Goal: Information Seeking & Learning: Learn about a topic

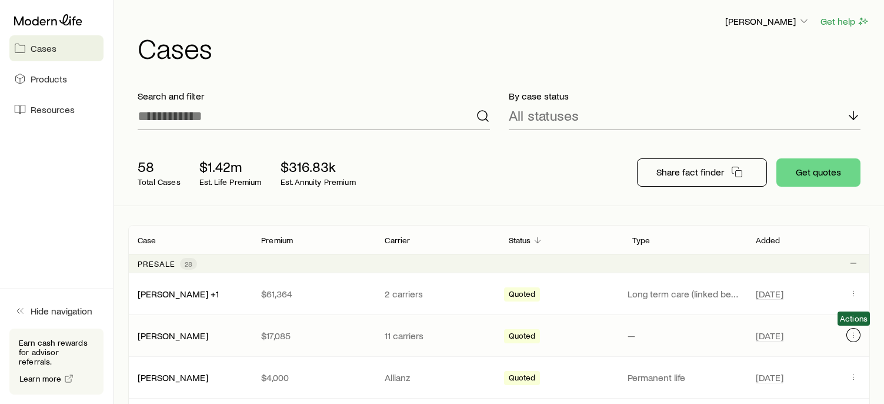
click at [852, 333] on icon "Client cases" at bounding box center [853, 334] width 9 height 9
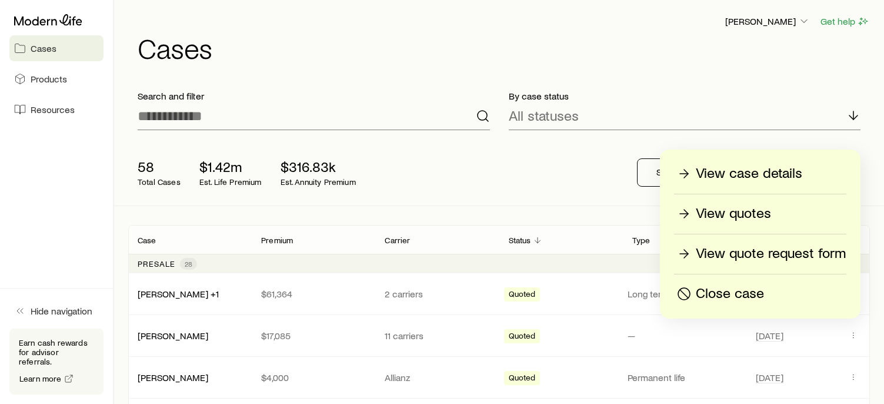
click at [724, 206] on p "View quotes" at bounding box center [733, 213] width 75 height 19
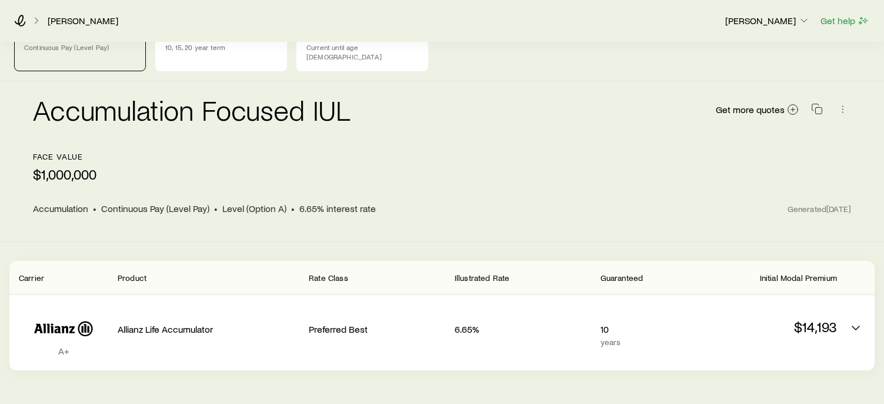
scroll to position [64, 0]
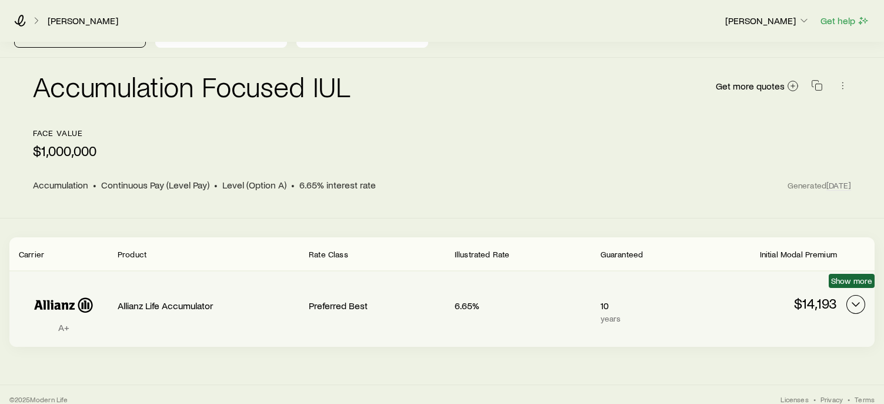
click at [860, 297] on icon "Permanent quotes" at bounding box center [856, 304] width 14 height 14
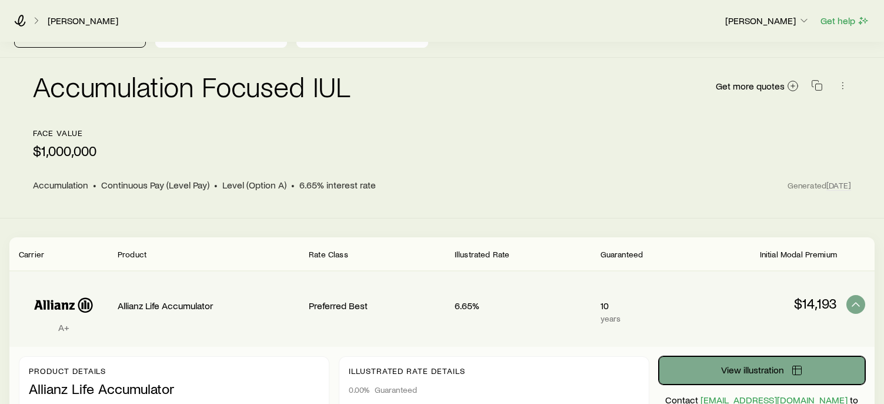
click at [767, 365] on span "View illustration" at bounding box center [752, 369] width 63 height 9
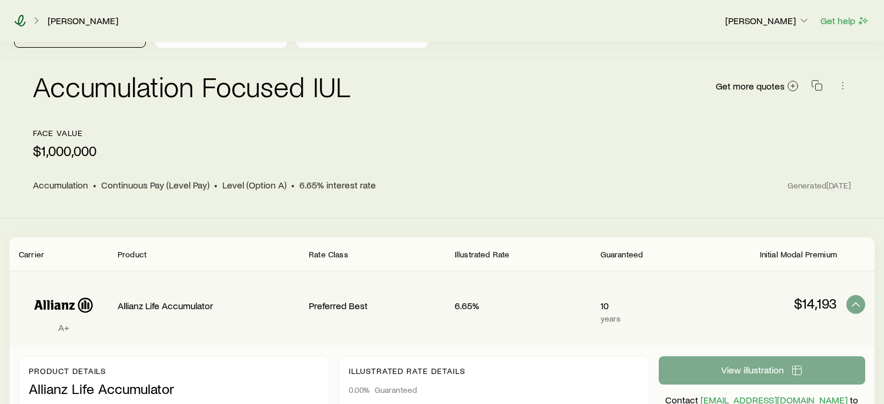
click at [20, 19] on icon at bounding box center [20, 21] width 12 height 12
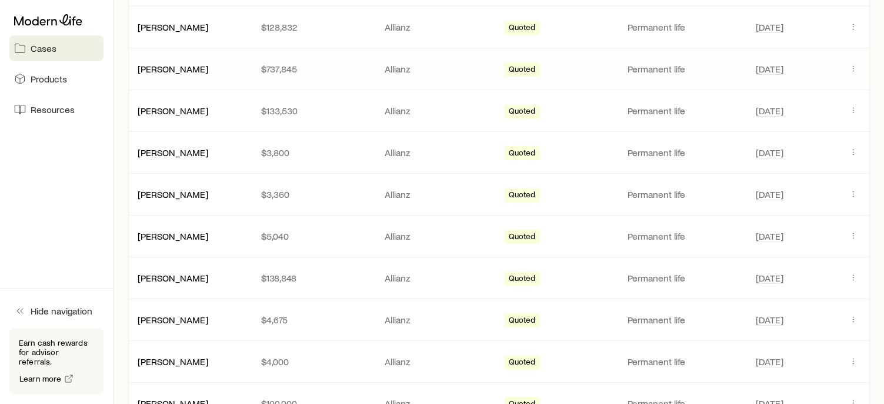
scroll to position [412, 0]
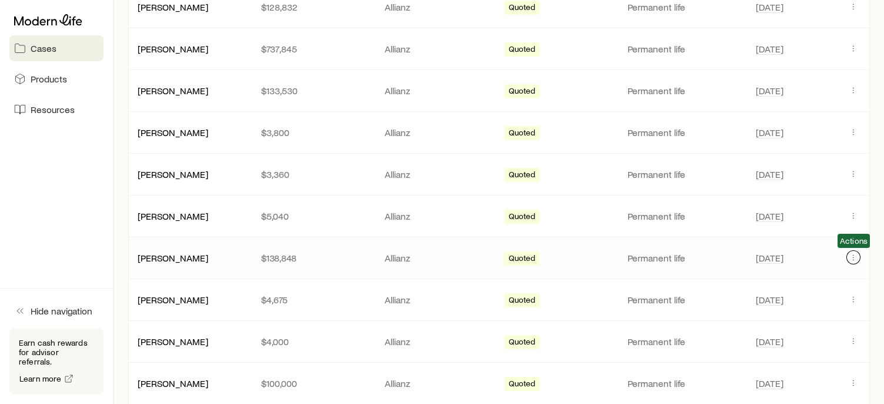
click at [855, 254] on icon "Client cases" at bounding box center [853, 256] width 9 height 9
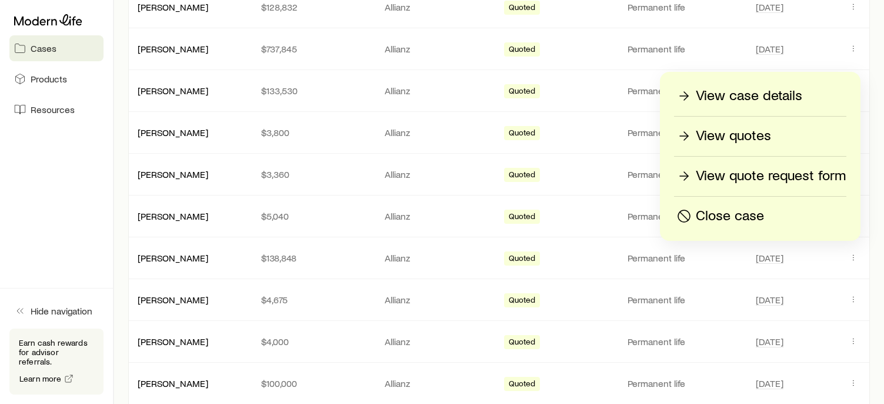
click at [748, 136] on p "View quotes" at bounding box center [733, 135] width 75 height 19
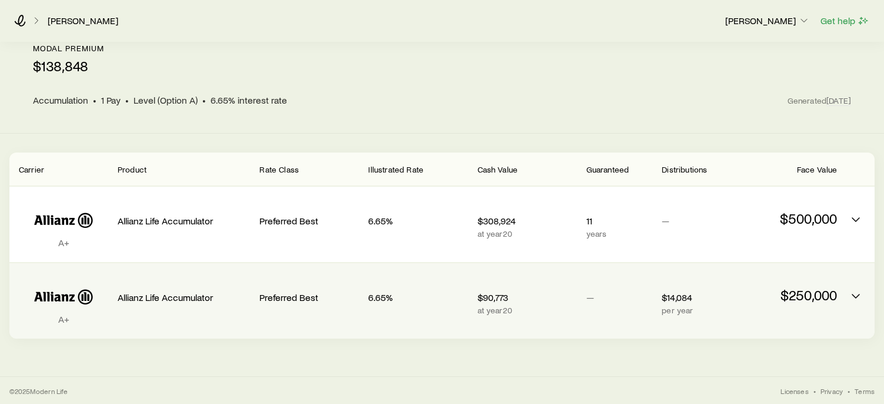
scroll to position [71, 0]
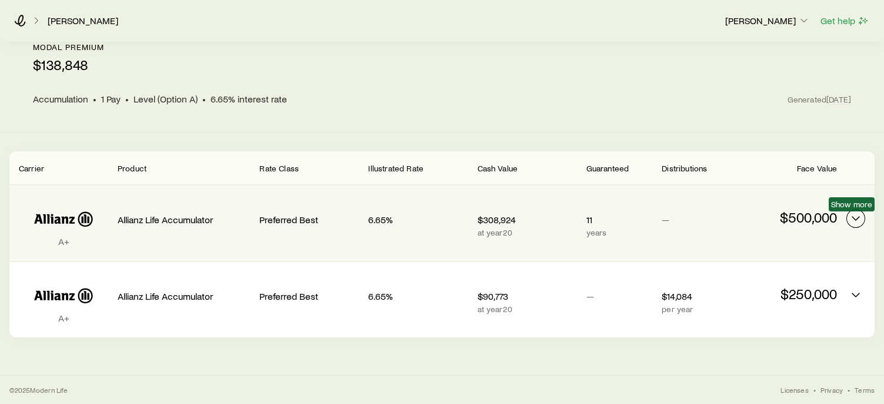
click at [856, 213] on icon "Permanent quotes" at bounding box center [856, 218] width 14 height 14
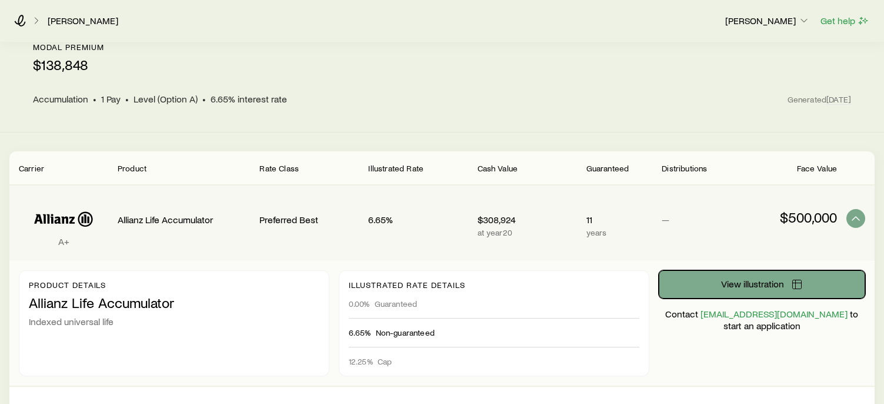
click at [728, 284] on span "View illustration" at bounding box center [752, 283] width 63 height 9
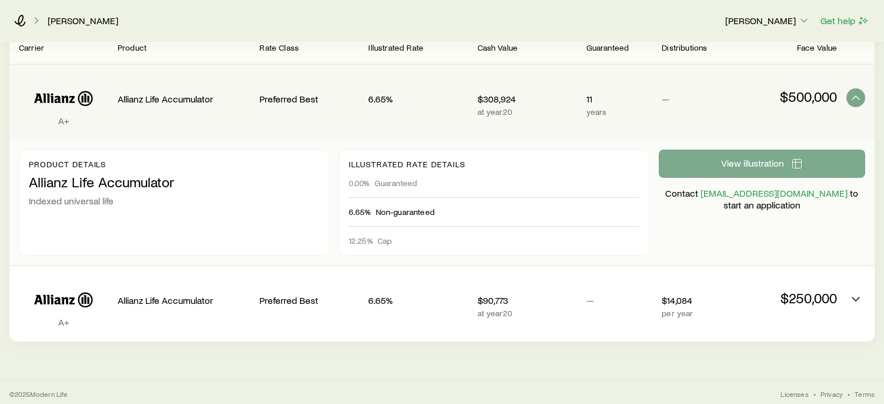
scroll to position [195, 0]
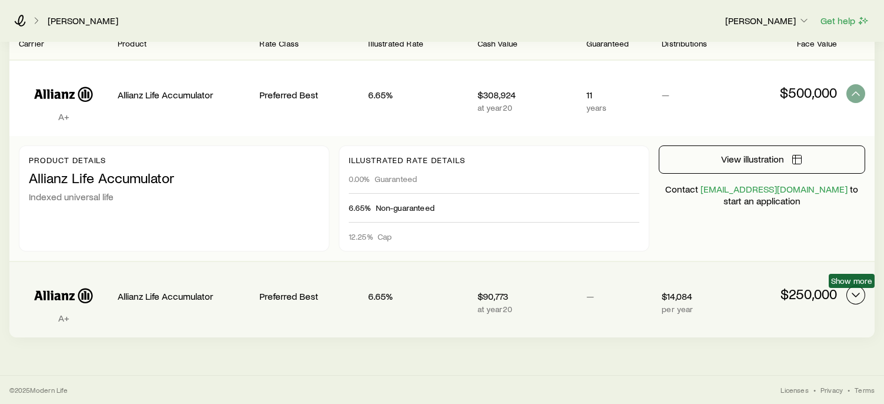
click at [851, 290] on icon "Permanent quotes" at bounding box center [856, 295] width 14 height 14
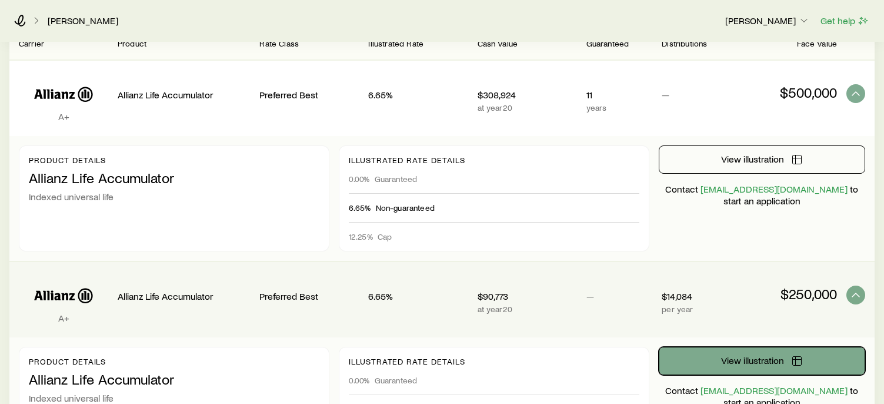
click at [778, 351] on button "View illustration" at bounding box center [762, 360] width 206 height 28
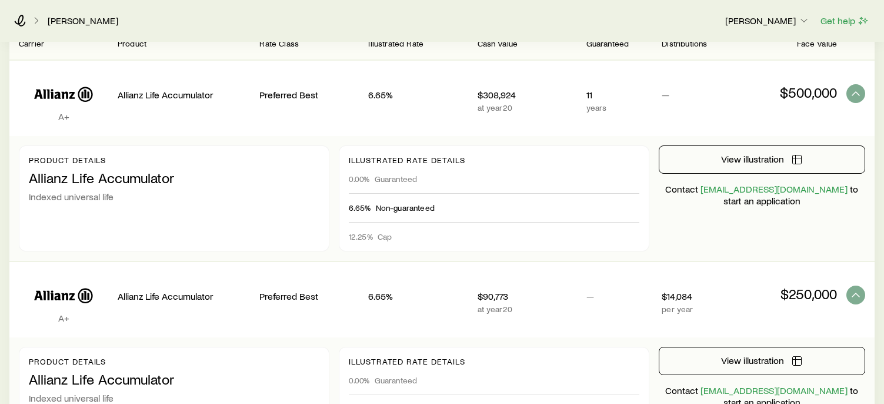
click at [12, 16] on div "Jeffrey Negri Chris Davenport Get help" at bounding box center [442, 20] width 884 height 42
click at [18, 19] on icon at bounding box center [20, 21] width 11 height 12
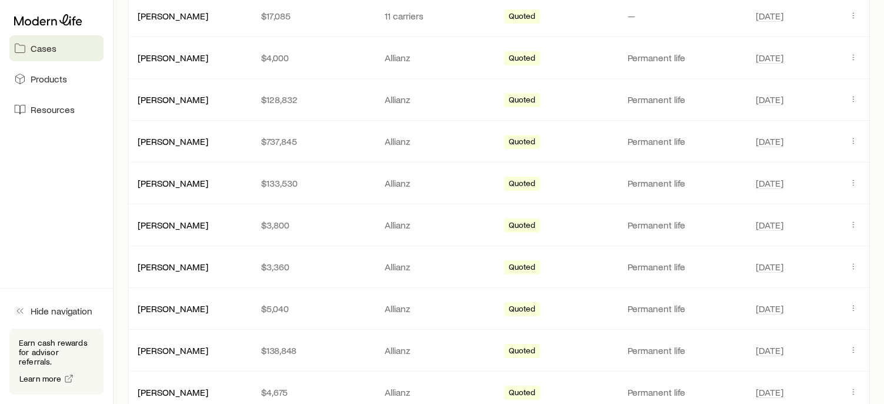
scroll to position [353, 0]
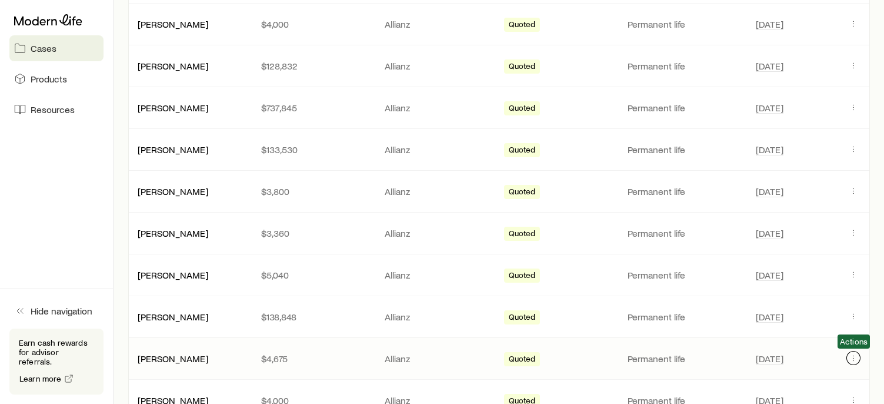
click at [847, 359] on button "Client cases" at bounding box center [854, 358] width 14 height 14
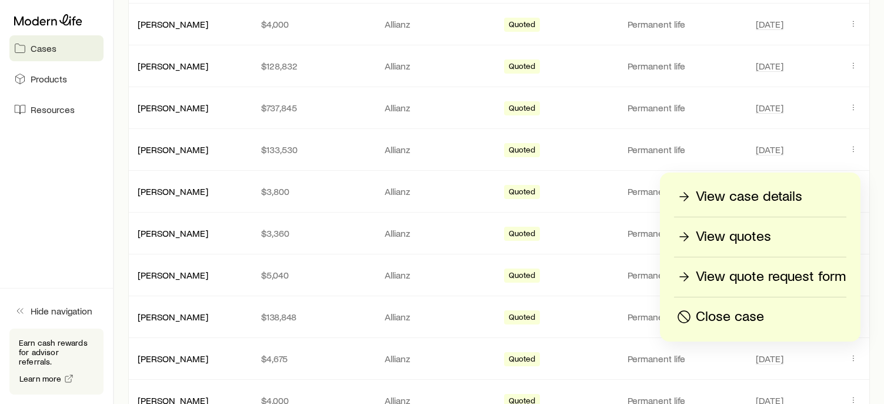
click at [732, 232] on p "View quotes" at bounding box center [733, 236] width 75 height 19
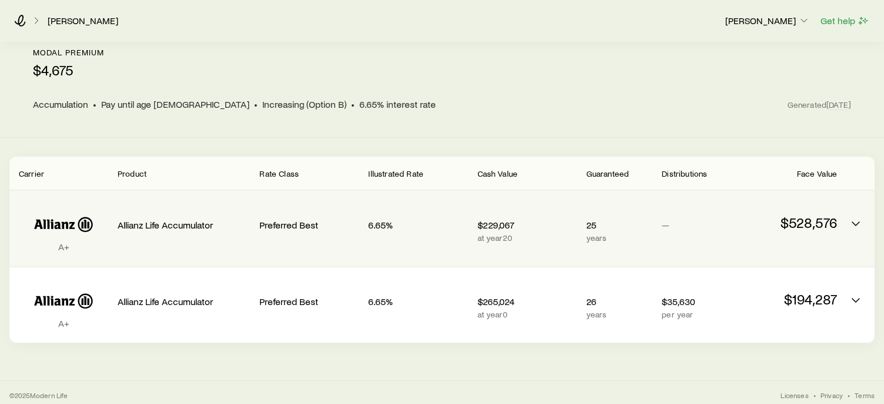
scroll to position [71, 0]
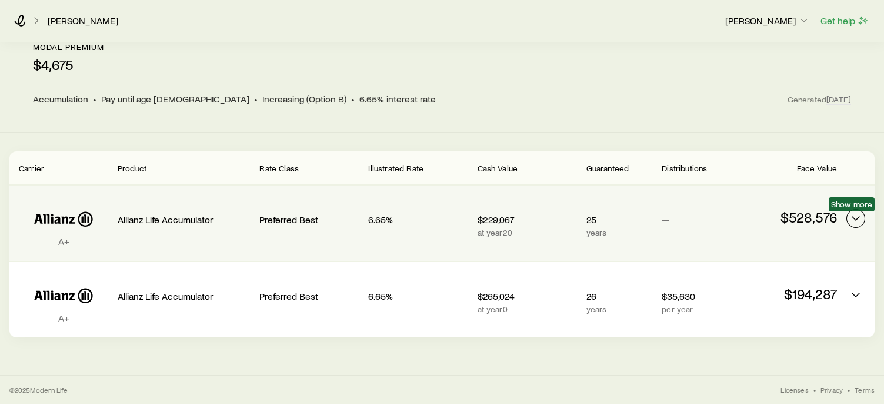
click at [851, 214] on icon "Permanent quotes" at bounding box center [856, 218] width 14 height 14
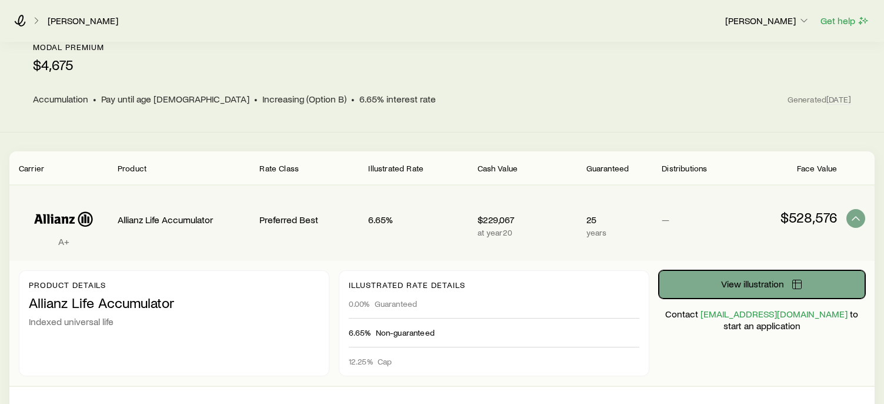
click at [695, 284] on button "View illustration" at bounding box center [762, 284] width 206 height 28
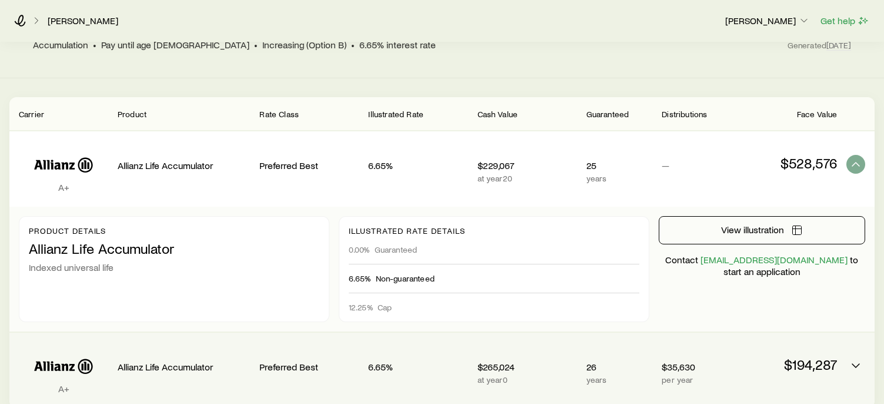
scroll to position [195, 0]
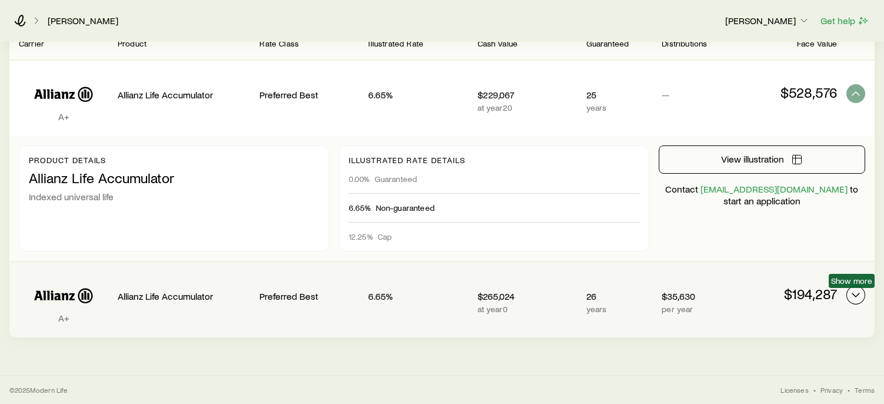
click at [853, 292] on icon "Permanent quotes" at bounding box center [856, 295] width 14 height 14
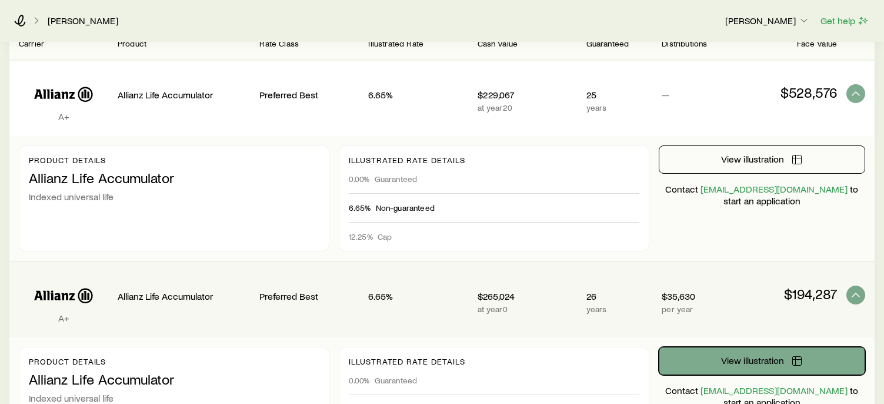
click at [789, 358] on button "View illustration" at bounding box center [762, 360] width 206 height 28
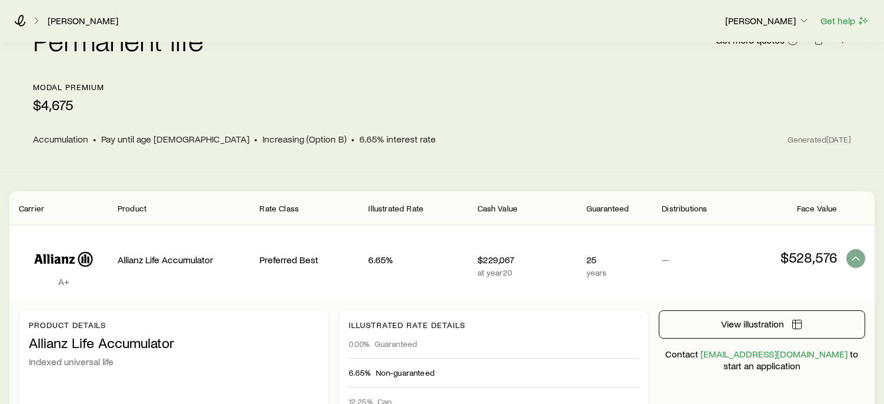
scroll to position [0, 0]
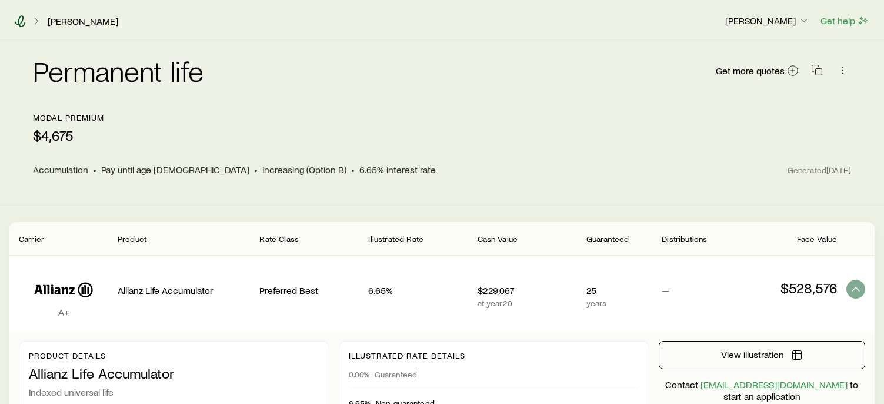
click at [18, 21] on icon at bounding box center [20, 21] width 12 height 12
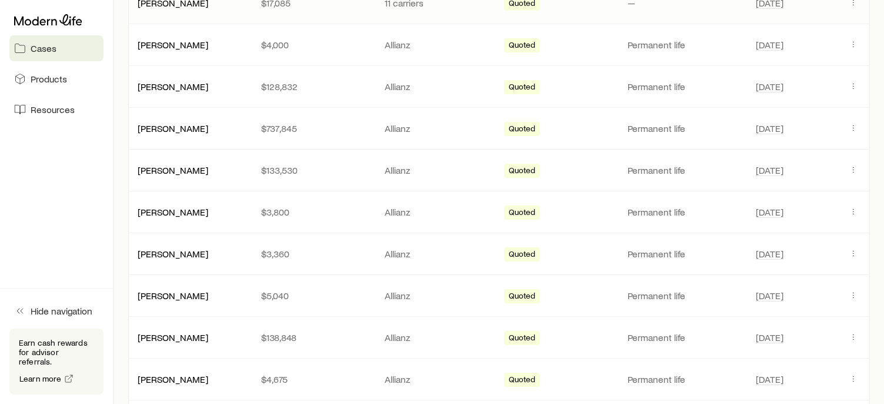
scroll to position [353, 0]
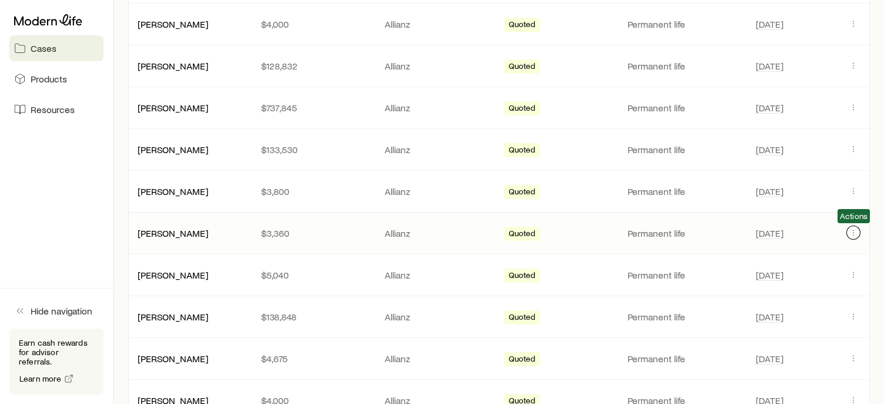
click at [853, 233] on icon "Client cases" at bounding box center [853, 232] width 9 height 9
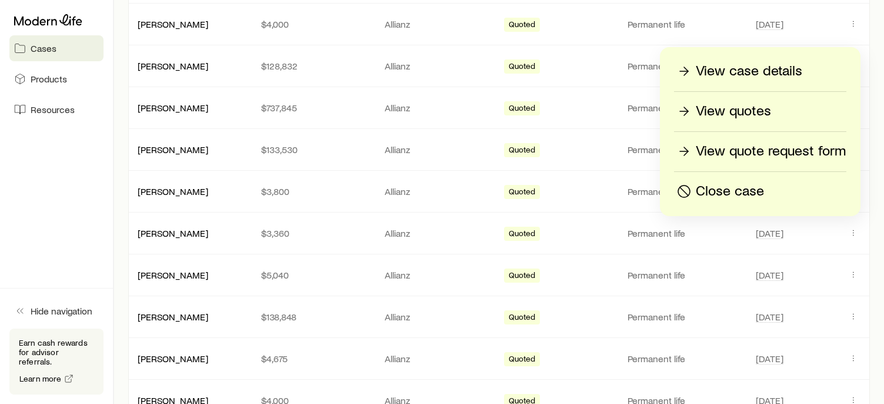
click at [745, 72] on p "View case details" at bounding box center [749, 71] width 106 height 19
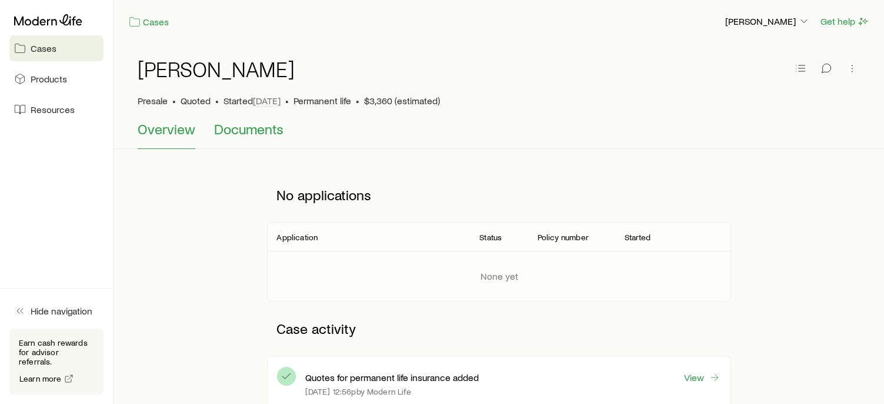
click at [256, 125] on span "Documents" at bounding box center [248, 129] width 69 height 16
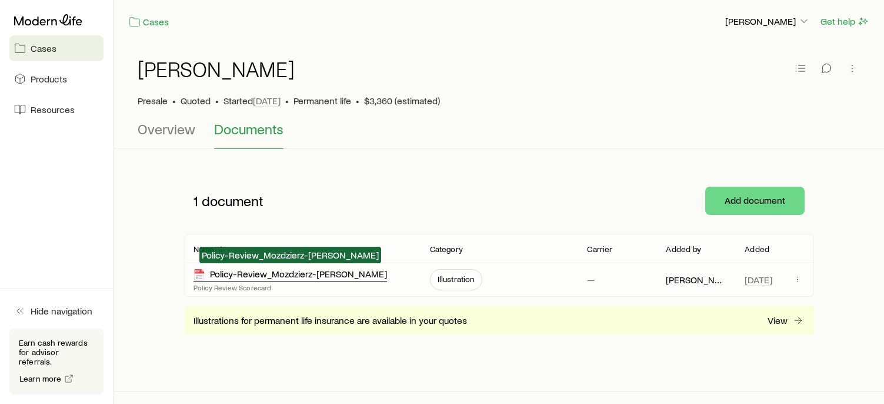
click at [249, 276] on div "Policy-Review_Mozdzierz-Skach, Krista" at bounding box center [291, 275] width 194 height 14
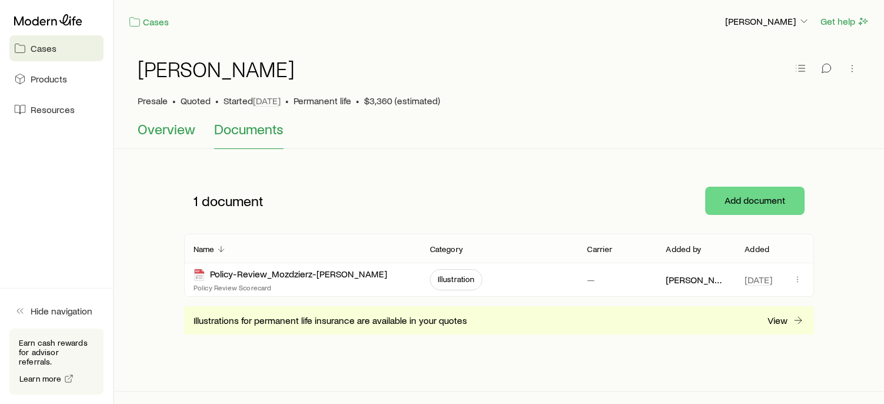
click at [168, 126] on span "Overview" at bounding box center [167, 129] width 58 height 16
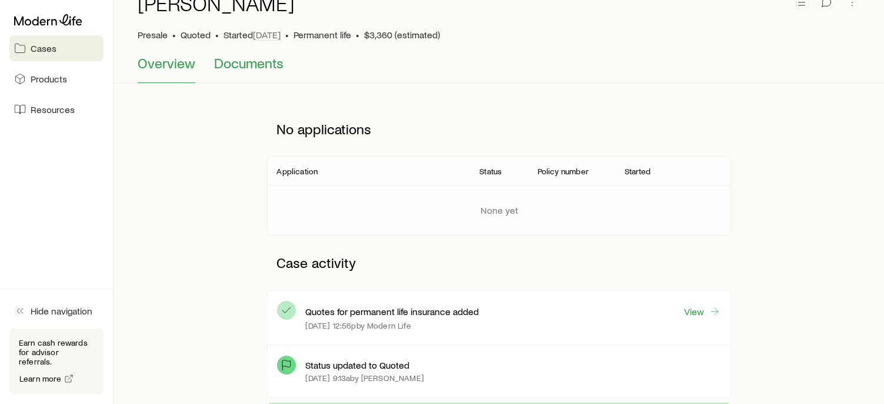
scroll to position [59, 0]
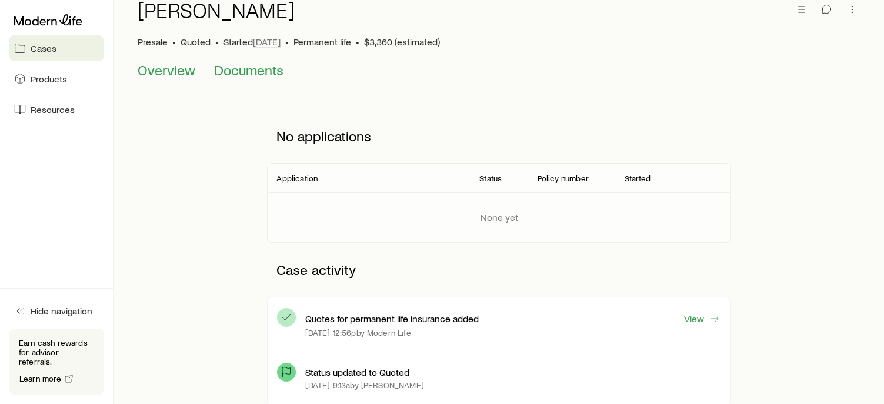
click at [234, 75] on span "Documents" at bounding box center [248, 70] width 69 height 16
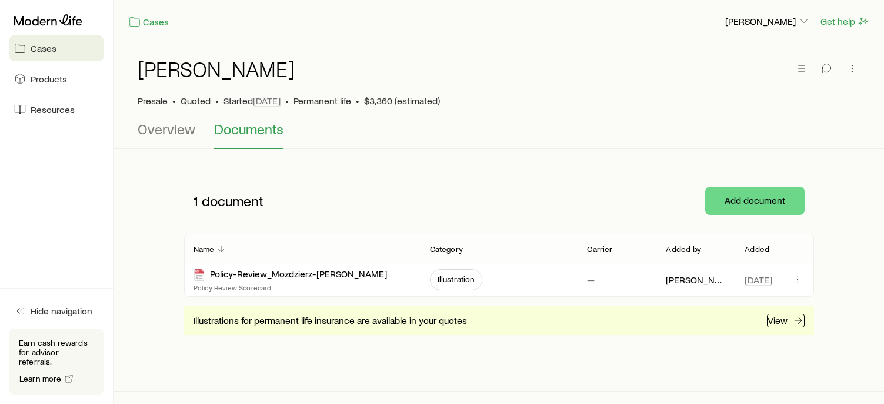
click at [784, 315] on p "View" at bounding box center [778, 320] width 20 height 12
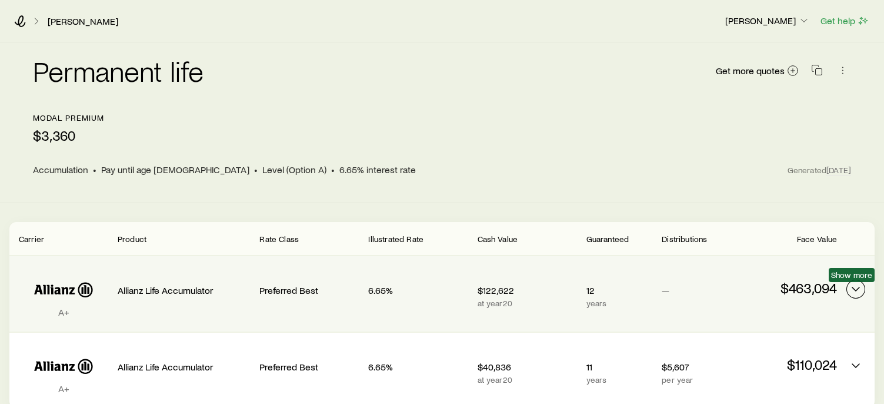
click at [854, 285] on icon "Permanent quotes" at bounding box center [856, 289] width 14 height 14
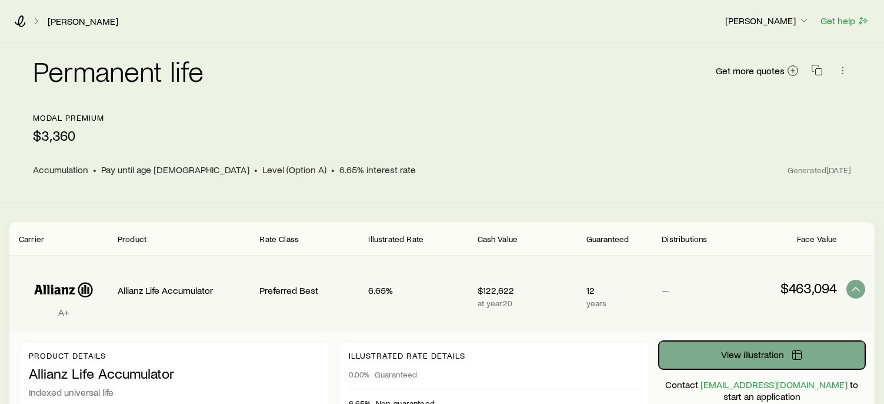
click at [735, 354] on span "View illustration" at bounding box center [752, 353] width 63 height 9
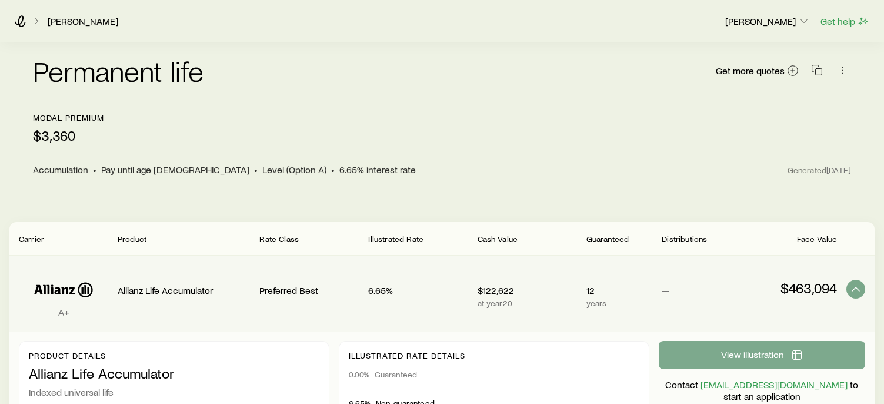
scroll to position [195, 0]
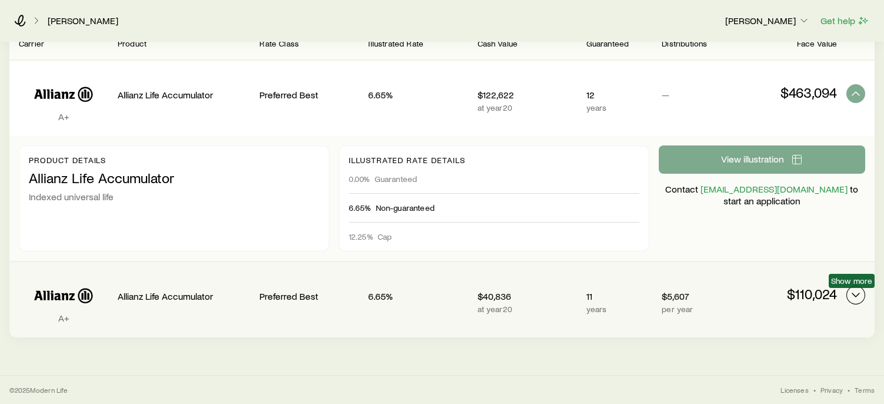
click at [858, 297] on icon "Permanent quotes" at bounding box center [856, 295] width 14 height 14
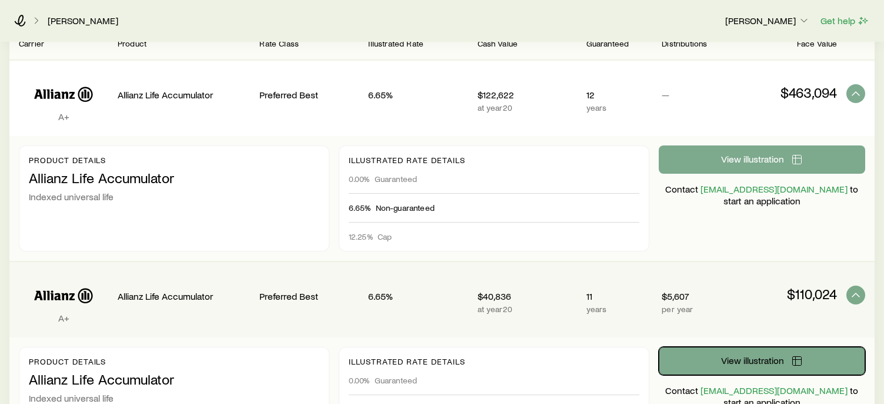
click at [785, 359] on button "View illustration" at bounding box center [762, 360] width 206 height 28
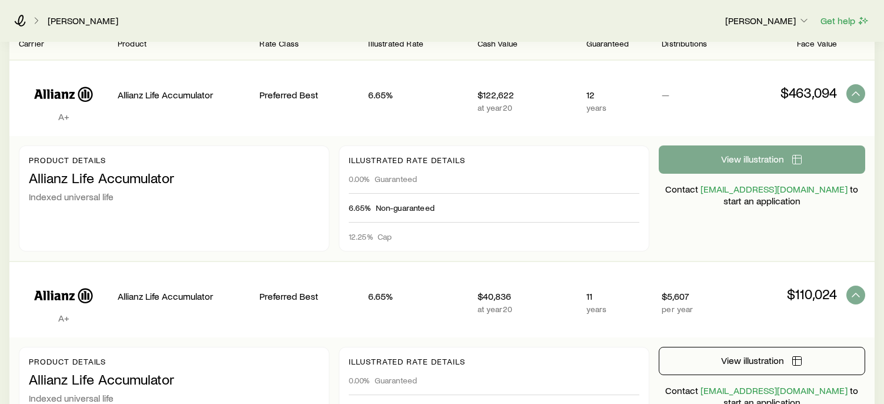
click at [18, 14] on div "[PERSON_NAME] [PERSON_NAME] Get help" at bounding box center [442, 20] width 884 height 42
click at [20, 19] on icon at bounding box center [20, 21] width 12 height 12
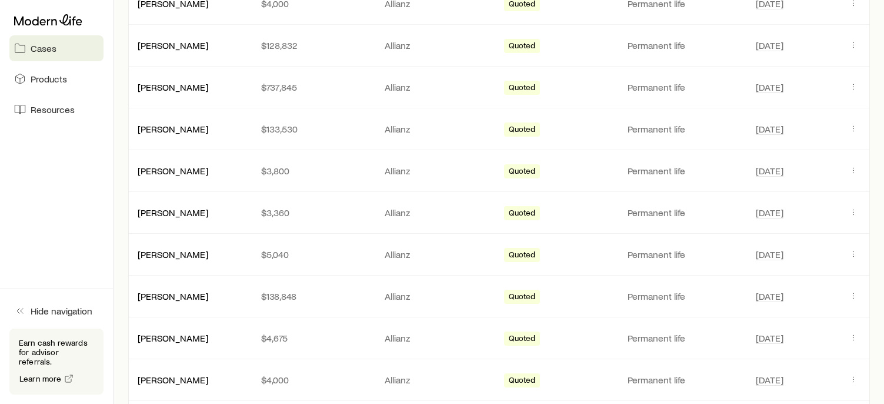
scroll to position [412, 0]
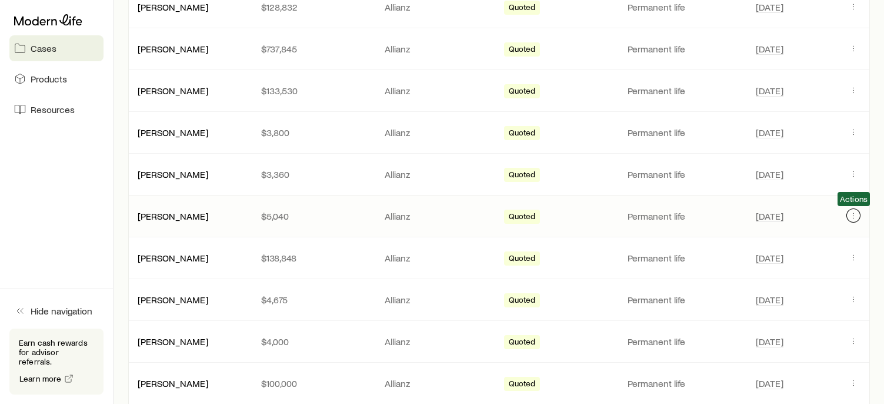
click at [849, 217] on icon "Client cases" at bounding box center [853, 215] width 9 height 9
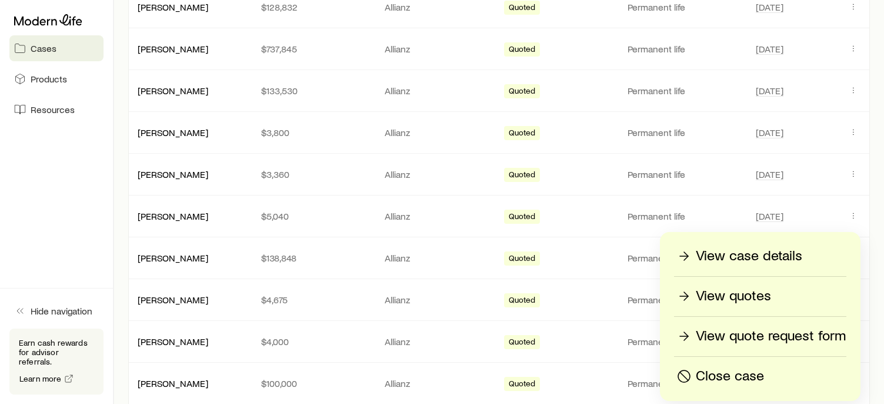
click at [754, 255] on p "View case details" at bounding box center [749, 255] width 106 height 19
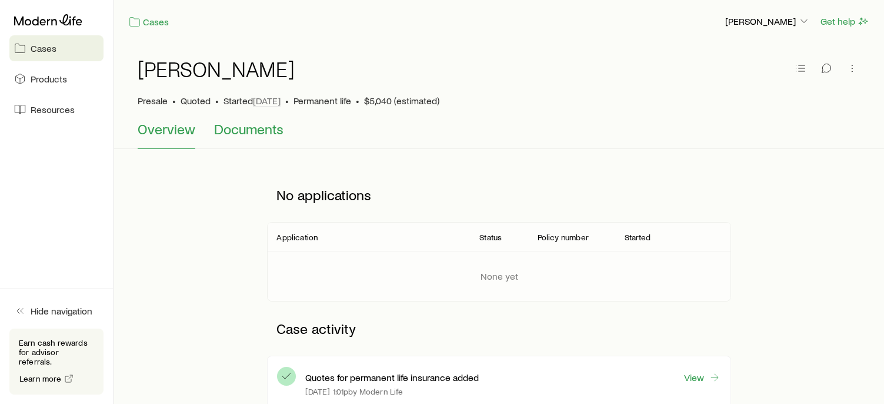
click at [235, 125] on span "Documents" at bounding box center [248, 129] width 69 height 16
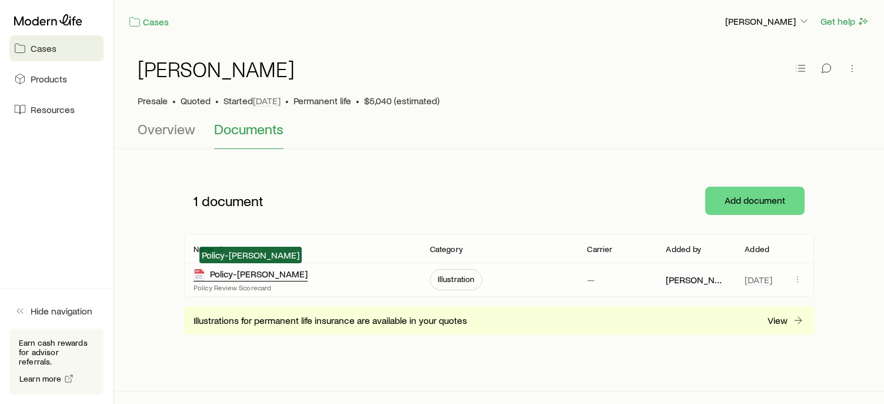
click at [225, 275] on div "Policy-Review_Skach, Joseph" at bounding box center [251, 275] width 114 height 14
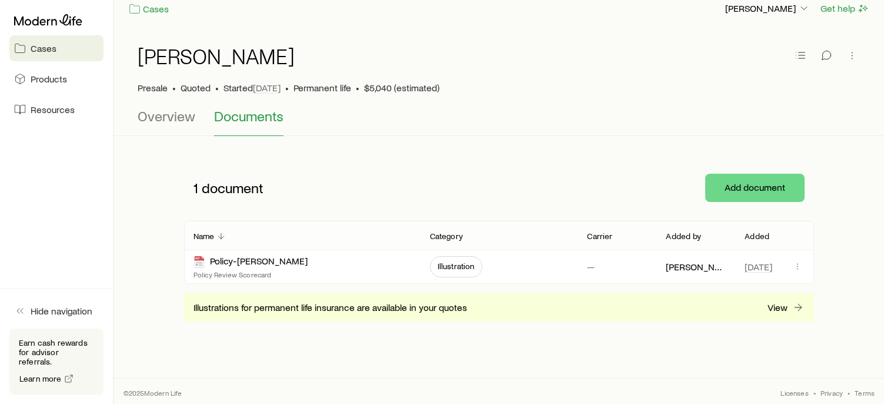
scroll to position [16, 0]
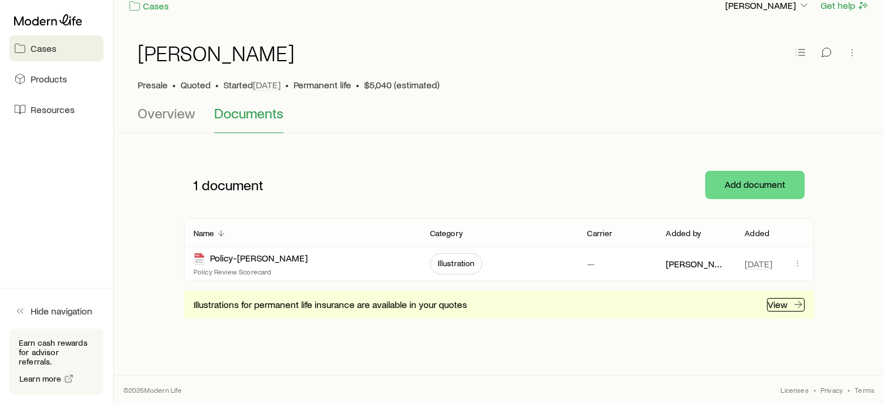
click at [791, 304] on link "View" at bounding box center [786, 305] width 38 height 14
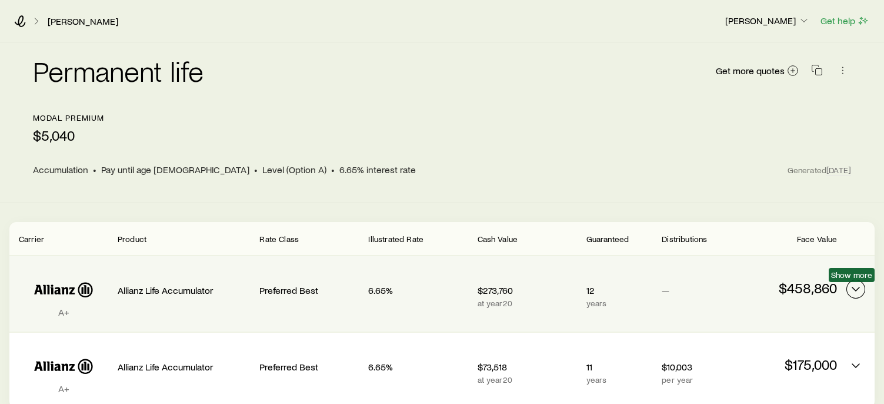
click at [852, 288] on icon "Permanent quotes" at bounding box center [856, 289] width 14 height 14
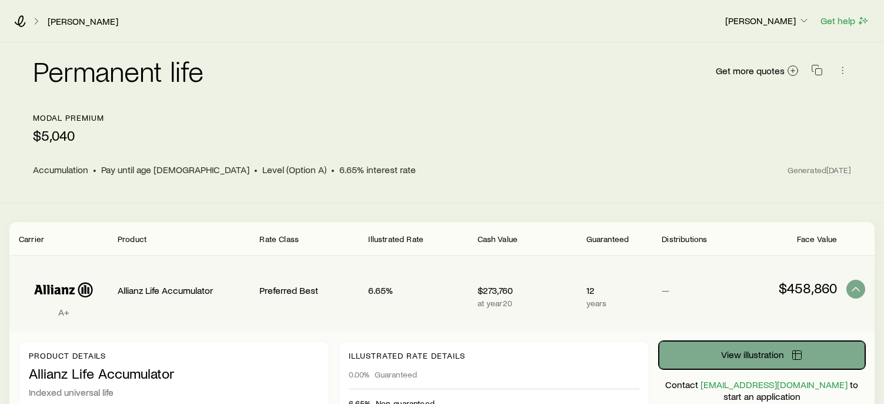
click at [769, 353] on span "View illustration" at bounding box center [752, 353] width 63 height 9
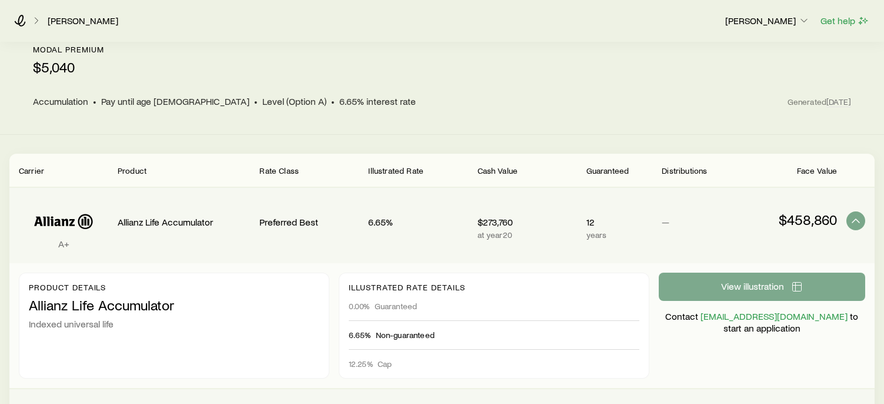
scroll to position [195, 0]
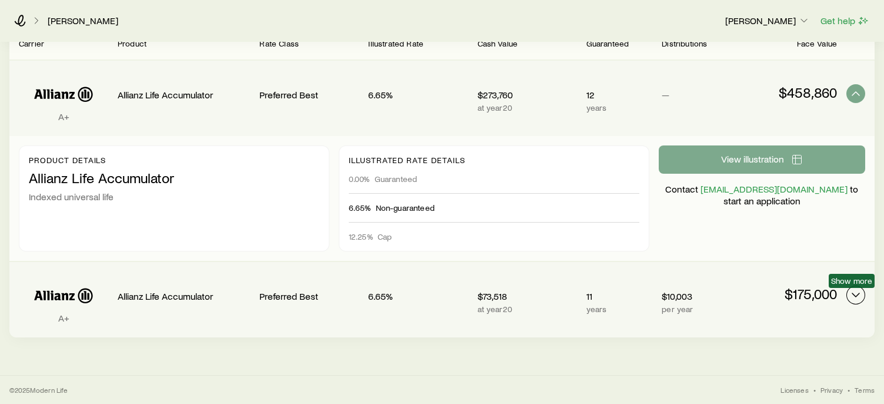
click at [851, 294] on icon "Permanent quotes" at bounding box center [856, 295] width 14 height 14
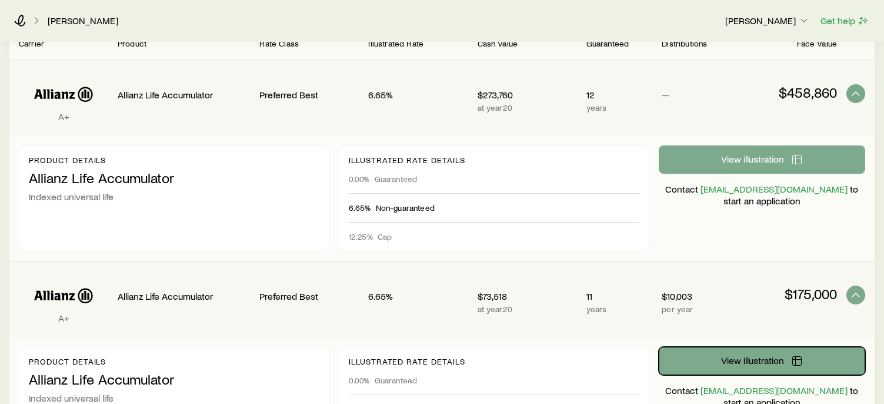
click at [753, 358] on span "View illustration" at bounding box center [752, 359] width 63 height 9
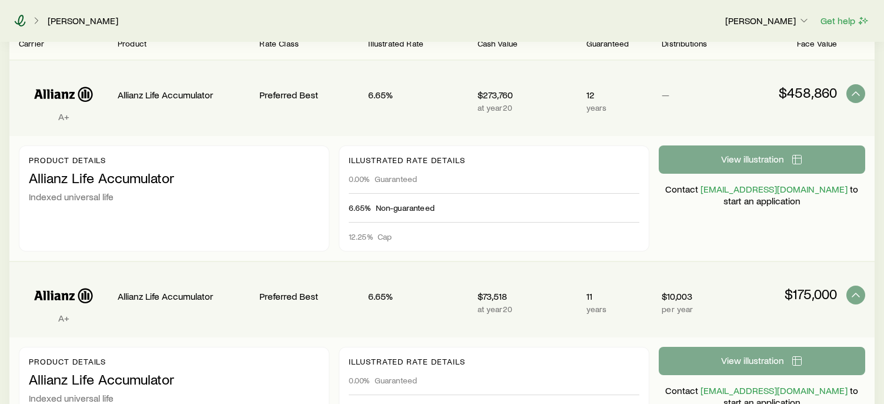
click at [24, 19] on icon at bounding box center [20, 21] width 12 height 12
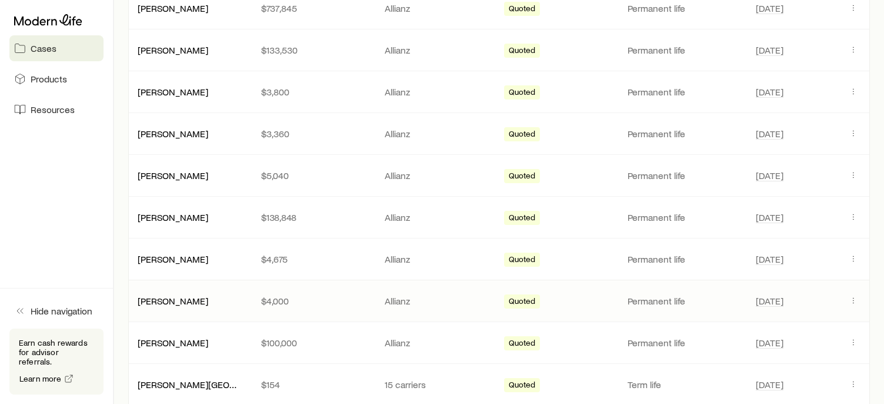
scroll to position [471, 0]
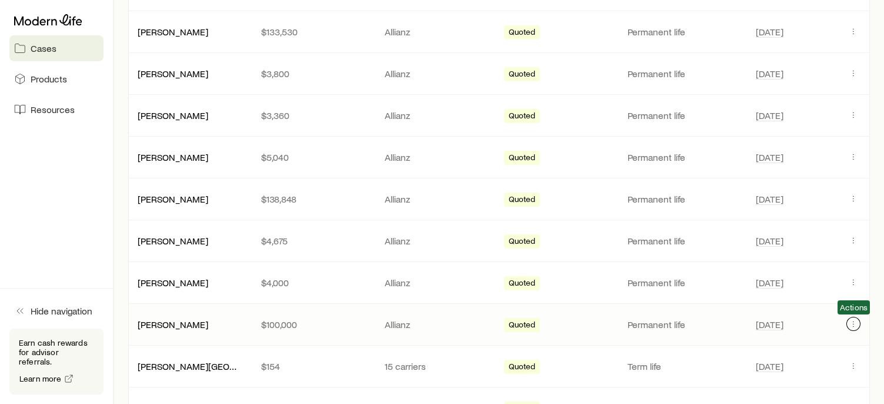
click at [858, 321] on icon "Client cases" at bounding box center [853, 323] width 9 height 9
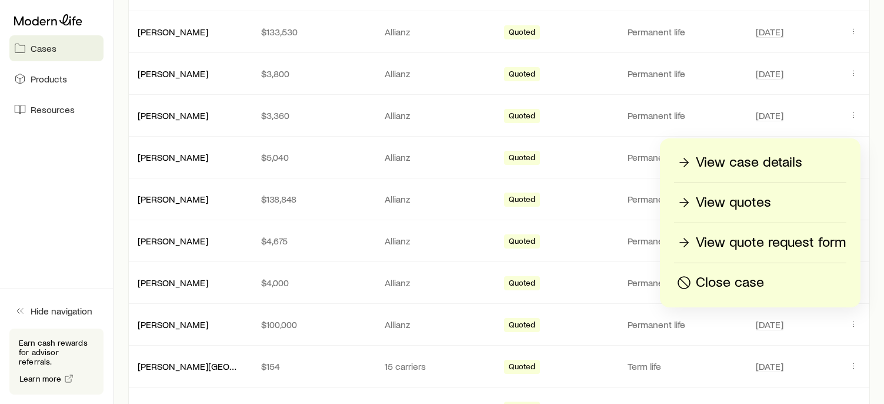
click at [766, 164] on p "View case details" at bounding box center [749, 162] width 106 height 19
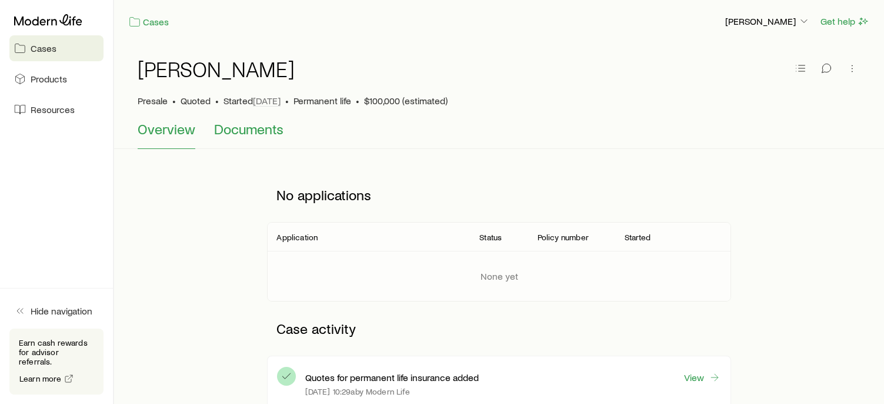
click at [239, 127] on span "Documents" at bounding box center [248, 129] width 69 height 16
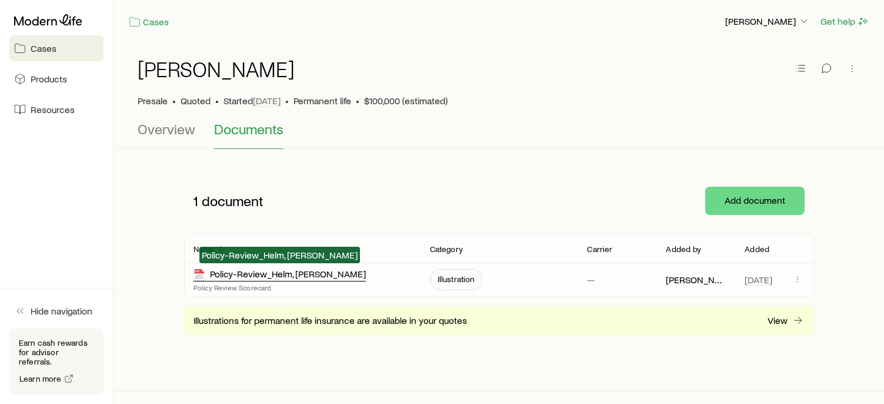
click at [238, 274] on div "Policy-Review_Helm, Brian" at bounding box center [280, 275] width 172 height 14
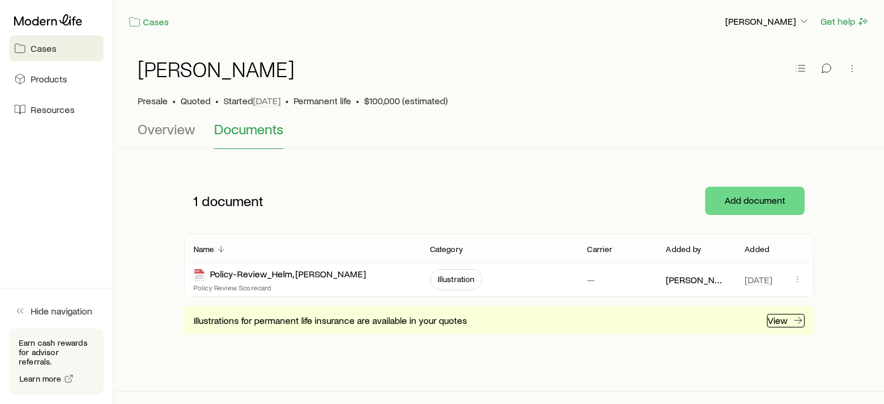
click at [775, 317] on p "View" at bounding box center [778, 320] width 20 height 12
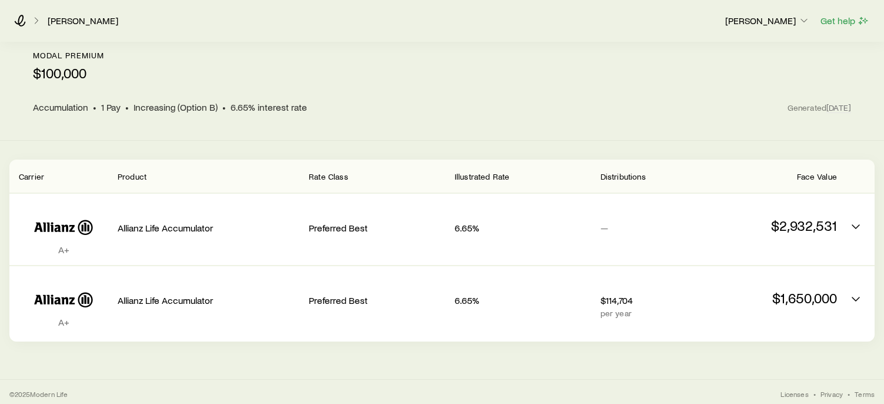
scroll to position [66, 0]
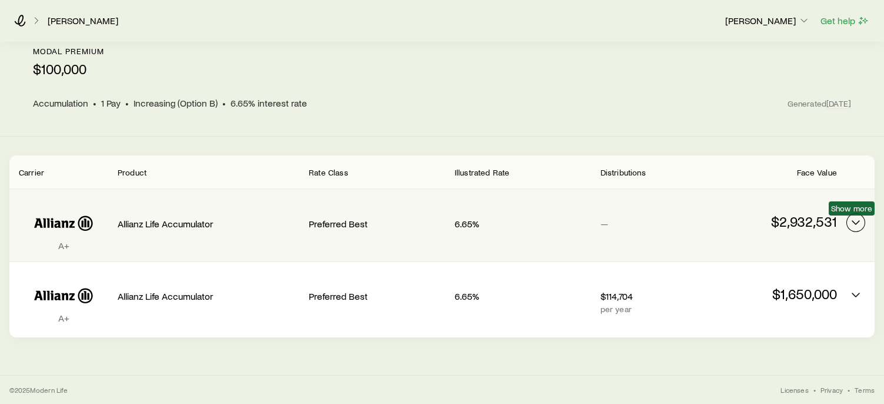
click at [851, 221] on icon "Permanent quotes" at bounding box center [856, 222] width 14 height 14
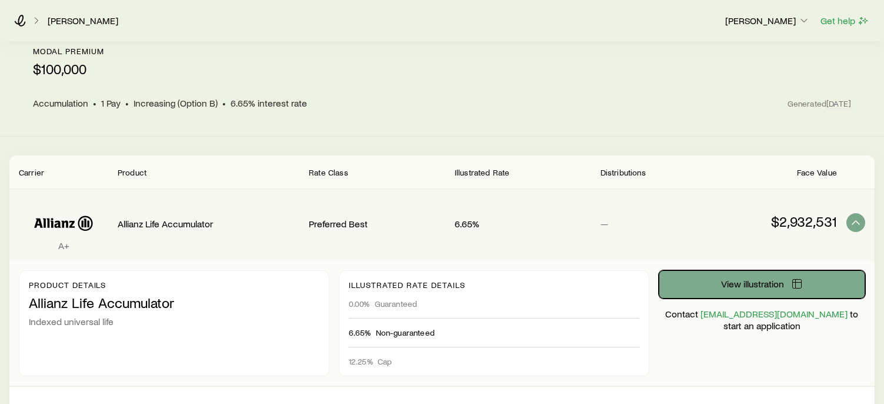
click at [735, 279] on span "View illustration" at bounding box center [752, 283] width 63 height 9
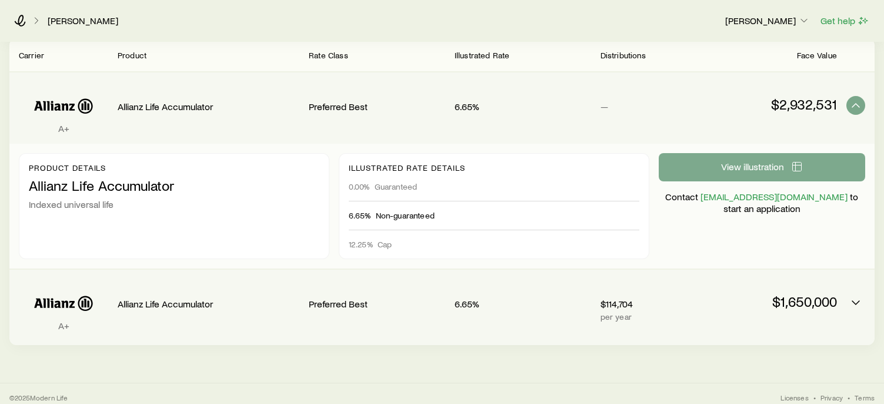
scroll to position [191, 0]
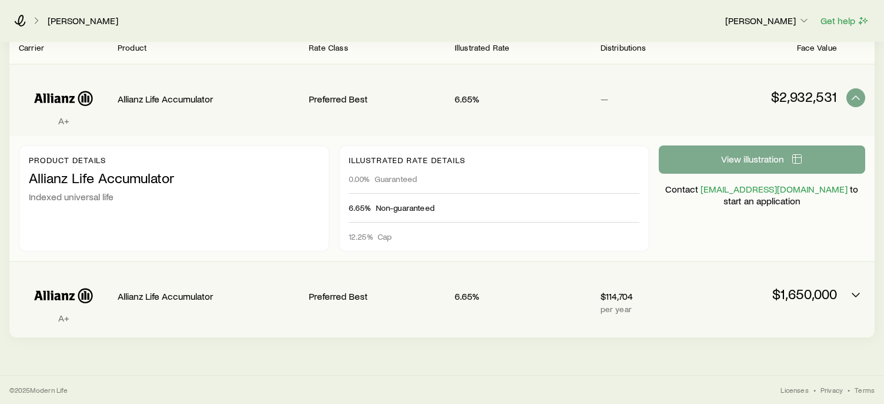
click at [802, 302] on div "$1,650,000" at bounding box center [769, 299] width 136 height 56
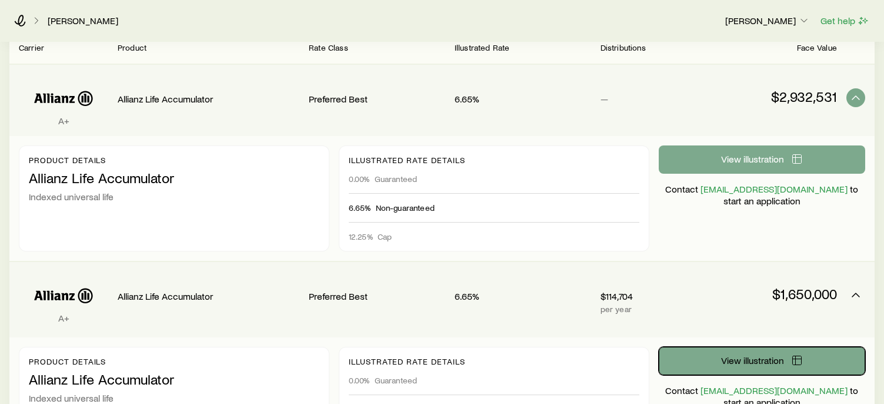
click at [796, 362] on icon "Permanent quotes" at bounding box center [797, 360] width 12 height 12
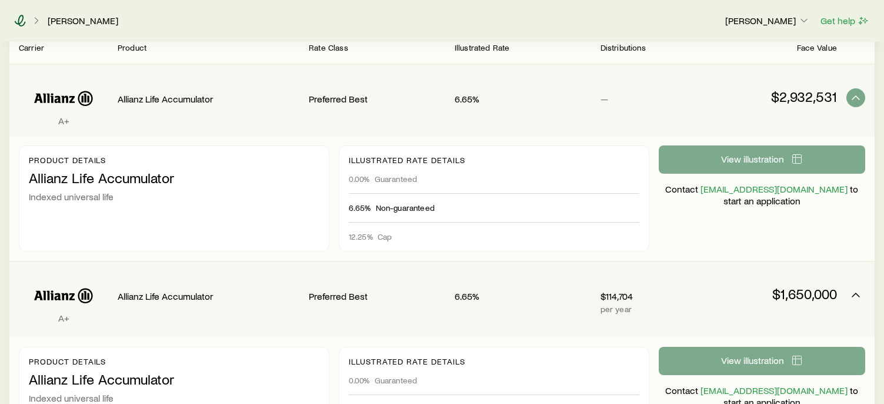
click at [18, 16] on icon at bounding box center [20, 21] width 12 height 12
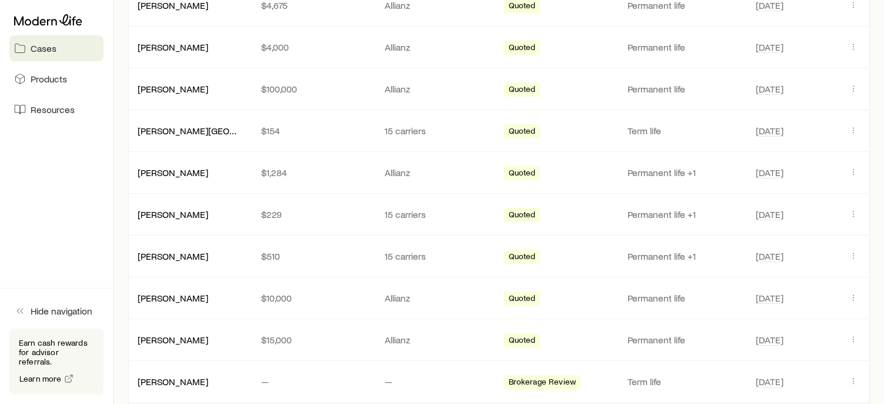
scroll to position [765, 0]
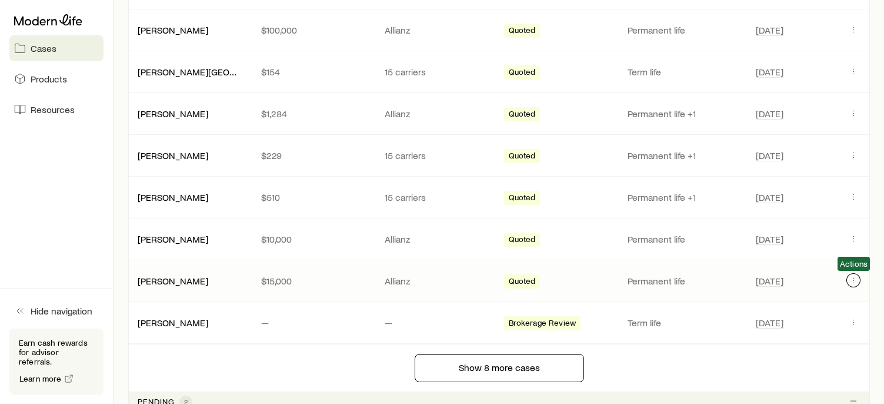
click at [854, 281] on icon "Client cases" at bounding box center [854, 280] width 1 height 1
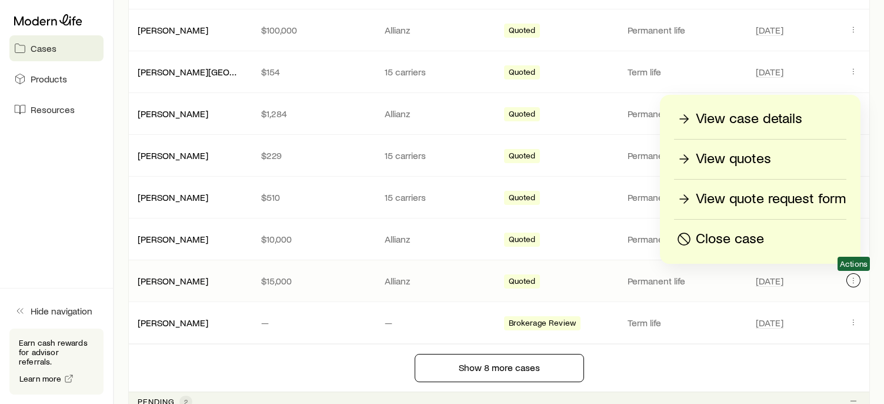
click at [852, 283] on icon "Client cases" at bounding box center [853, 279] width 9 height 9
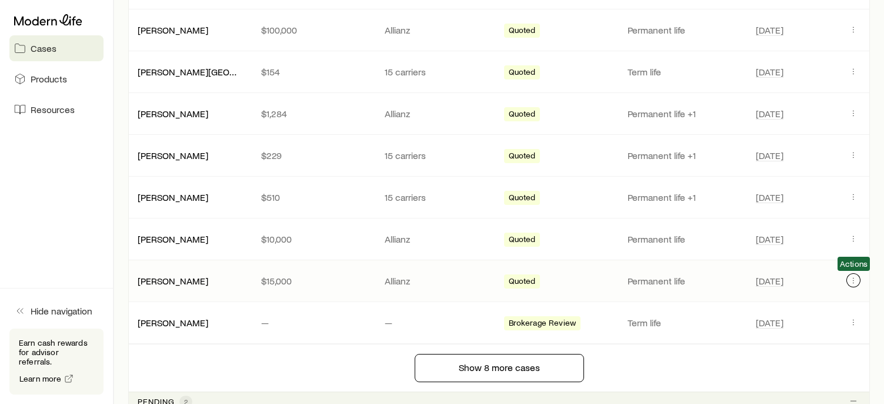
click at [852, 283] on icon "Client cases" at bounding box center [853, 279] width 9 height 9
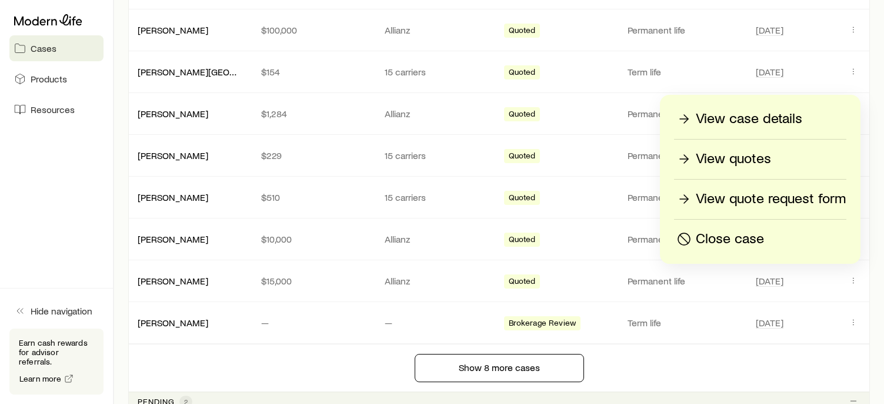
click at [711, 123] on p "View case details" at bounding box center [749, 118] width 106 height 19
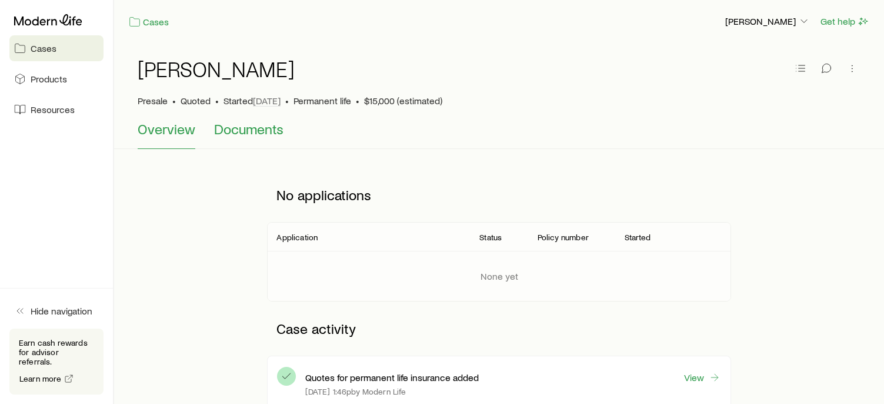
click at [235, 138] on button "Documents" at bounding box center [248, 135] width 69 height 28
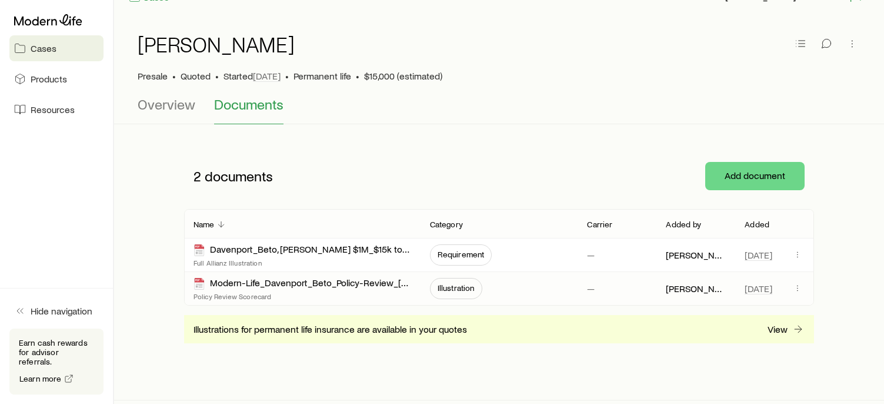
scroll to position [49, 0]
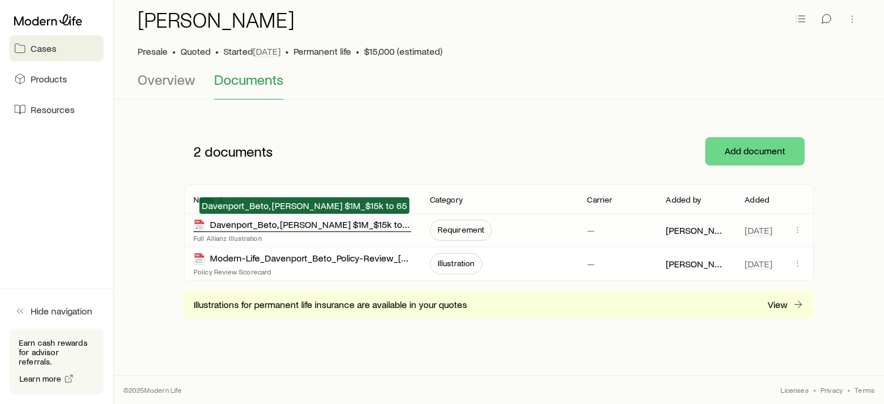
click at [233, 221] on div "Davenport_Beto, Jennifer_ALZ $1M_$15k to 65" at bounding box center [303, 225] width 218 height 14
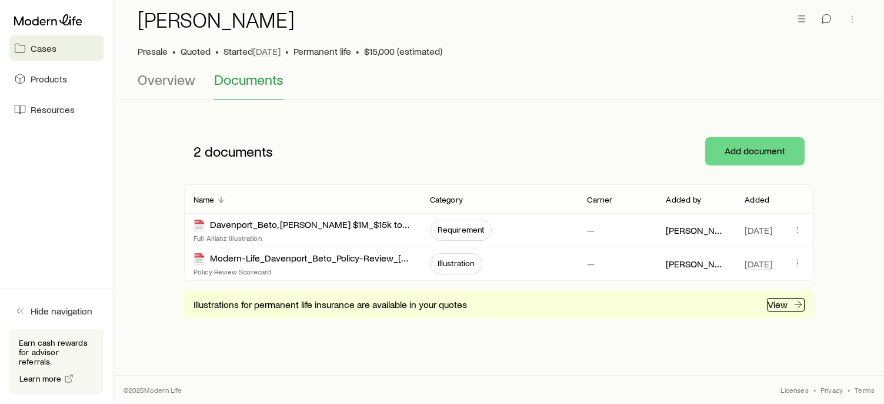
click at [775, 304] on p "View" at bounding box center [778, 304] width 20 height 12
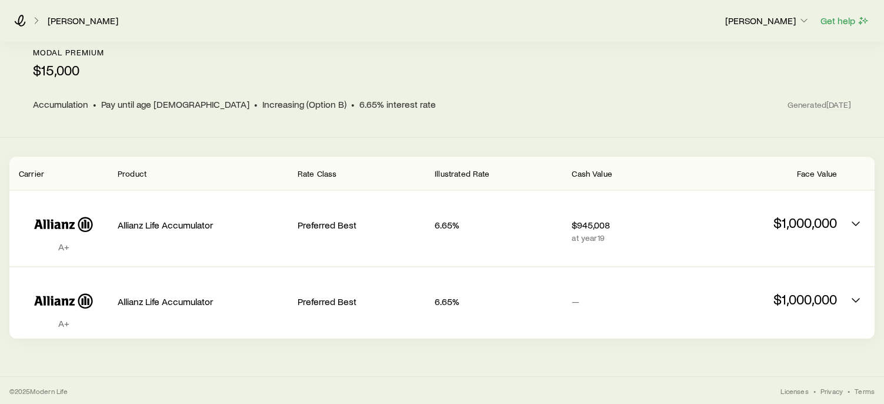
scroll to position [66, 0]
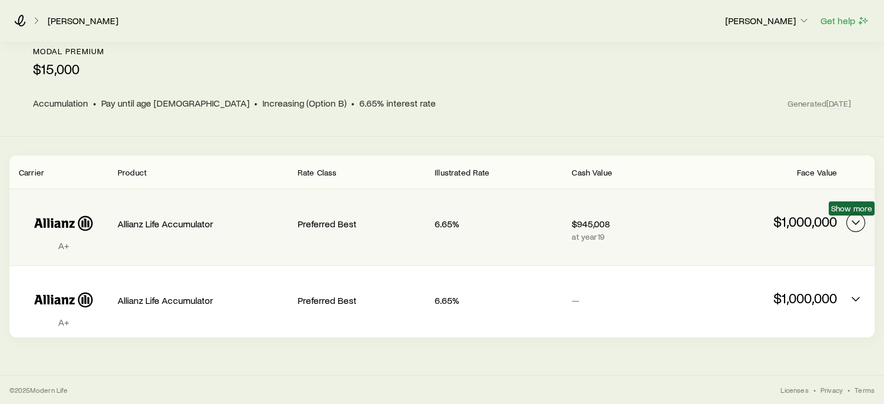
click at [851, 222] on icon "Permanent quotes" at bounding box center [856, 222] width 14 height 14
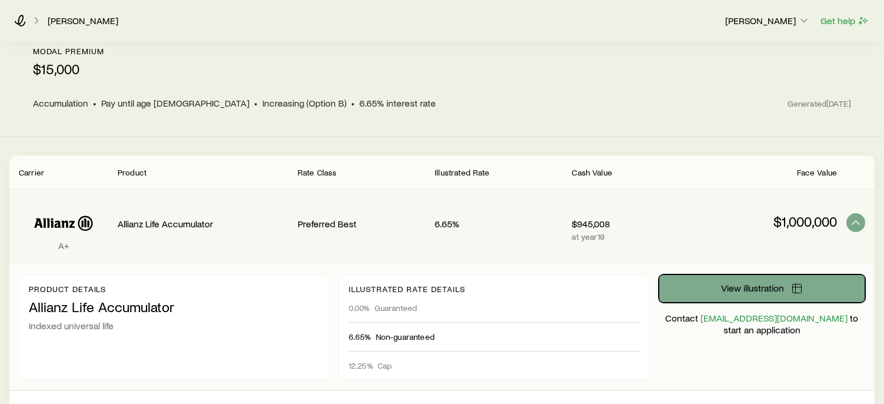
click at [775, 283] on span "View illustration" at bounding box center [752, 287] width 63 height 9
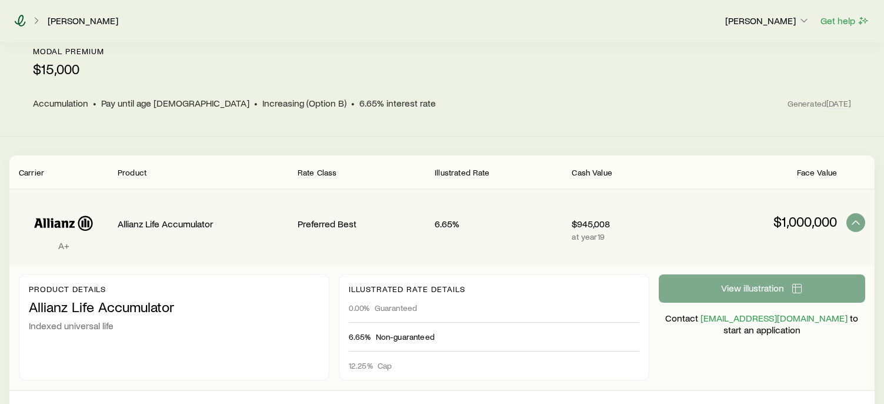
click at [18, 19] on icon at bounding box center [20, 21] width 11 height 12
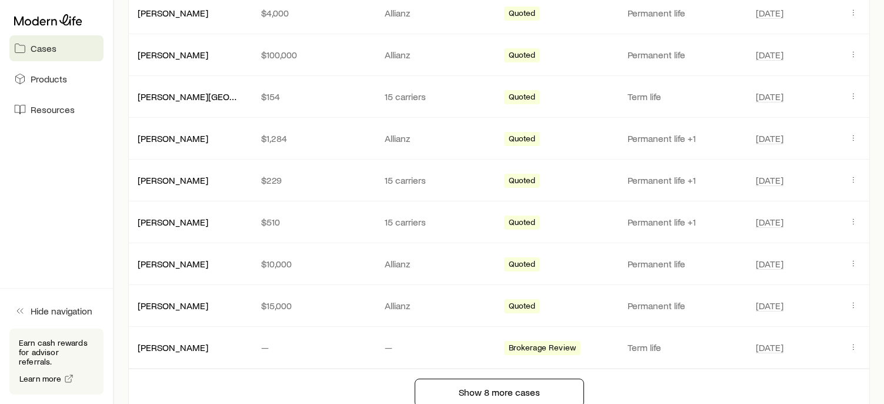
scroll to position [765, 0]
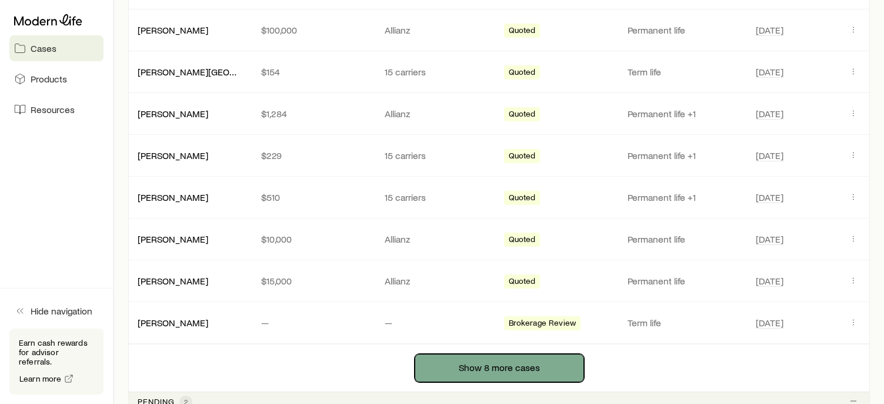
click at [465, 366] on button "Show 8 more cases" at bounding box center [499, 368] width 169 height 28
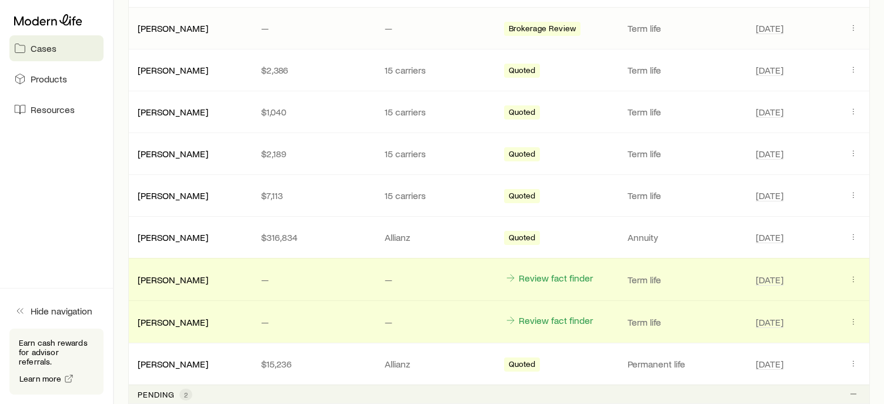
scroll to position [1118, 0]
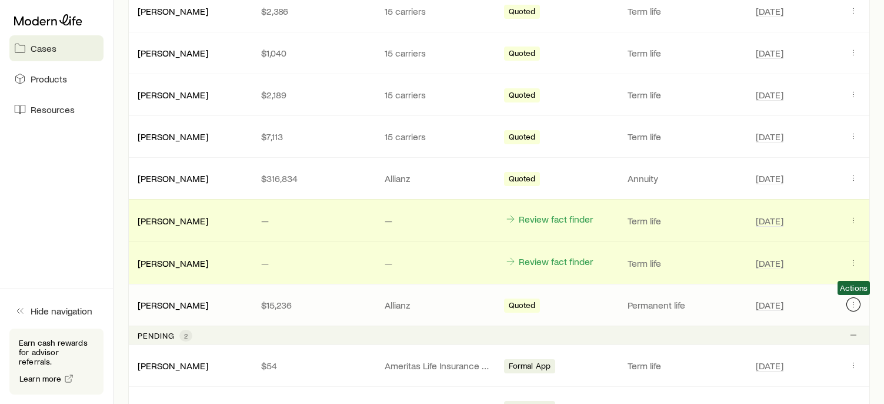
click at [855, 302] on icon "Client cases" at bounding box center [853, 303] width 9 height 9
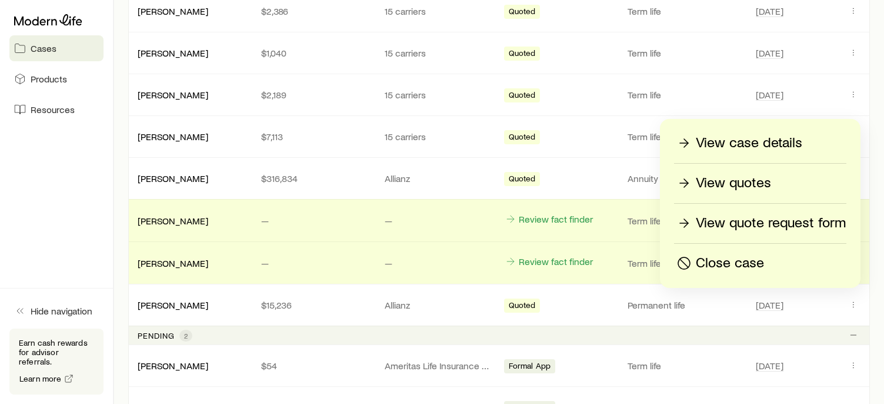
click at [785, 140] on p "View case details" at bounding box center [749, 143] width 106 height 19
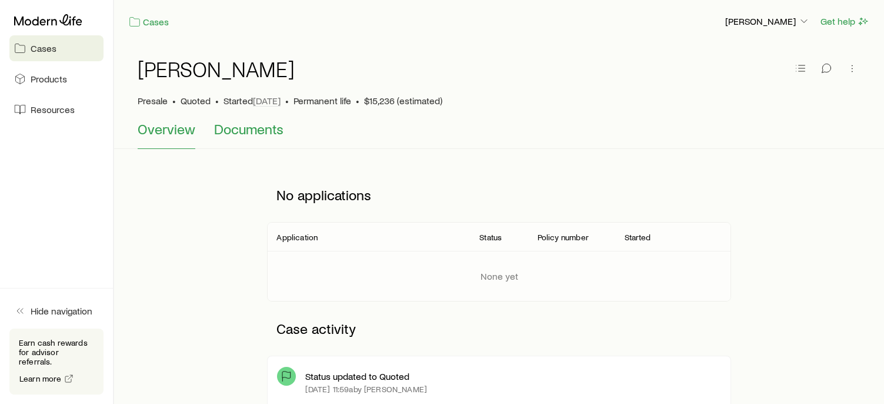
click at [262, 126] on span "Documents" at bounding box center [248, 129] width 69 height 16
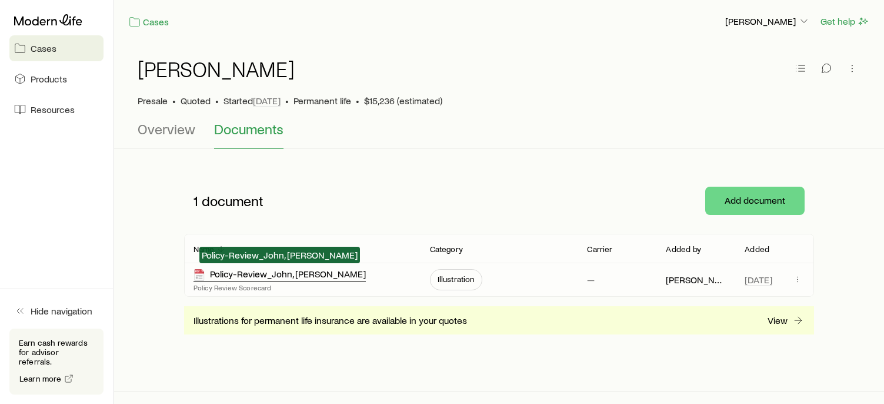
click at [278, 275] on div "Policy-Review_John, [PERSON_NAME]" at bounding box center [280, 275] width 172 height 14
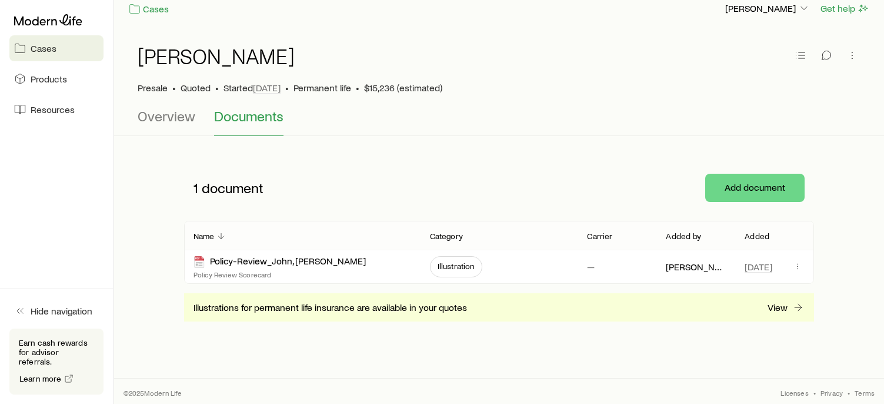
scroll to position [16, 0]
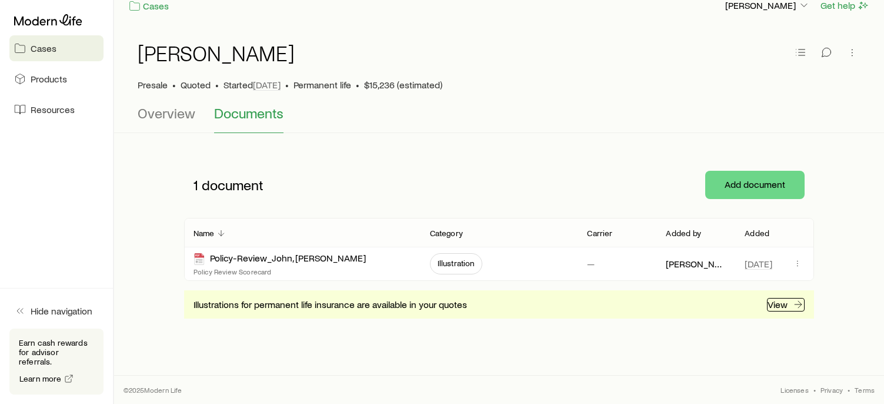
click at [771, 299] on p "View" at bounding box center [778, 304] width 20 height 12
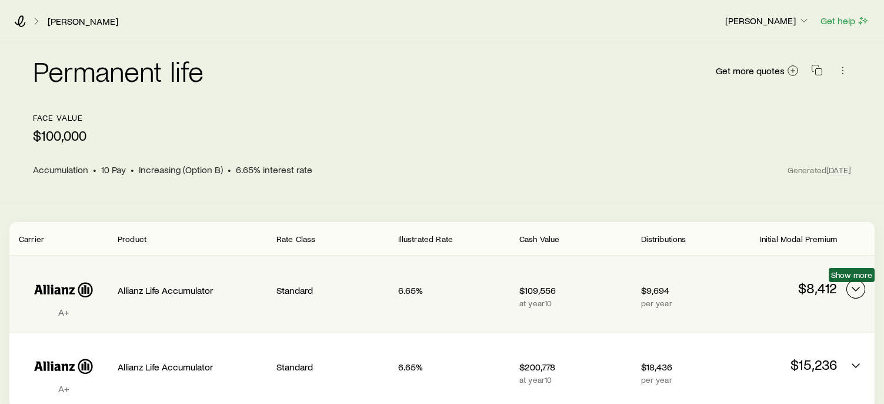
click at [852, 293] on icon "Permanent quotes" at bounding box center [856, 289] width 14 height 14
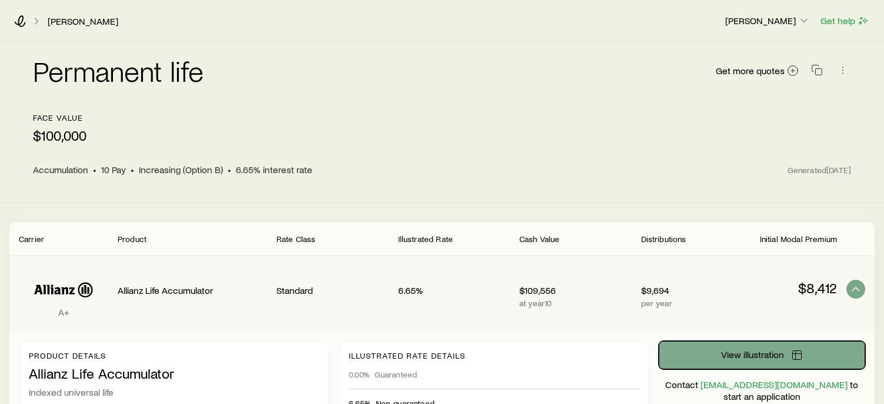
click at [762, 351] on span "View illustration" at bounding box center [752, 353] width 63 height 9
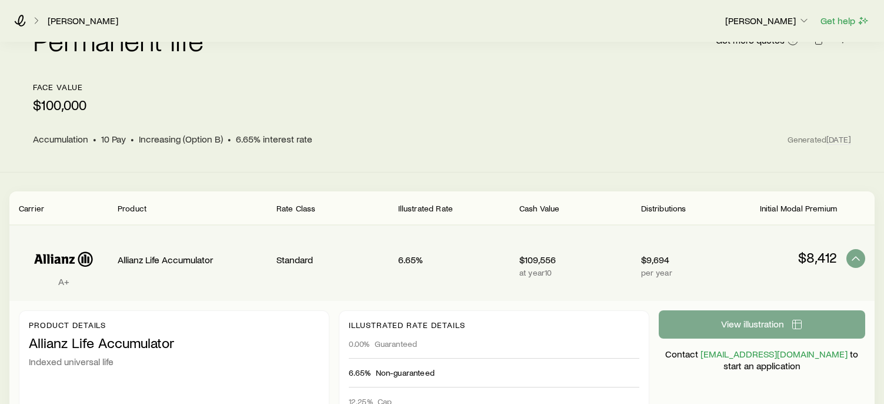
scroll to position [176, 0]
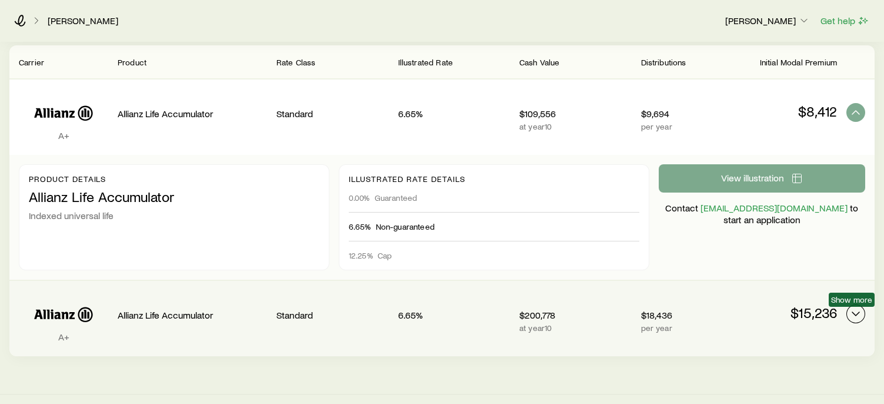
click at [861, 309] on icon "Permanent quotes" at bounding box center [856, 313] width 14 height 14
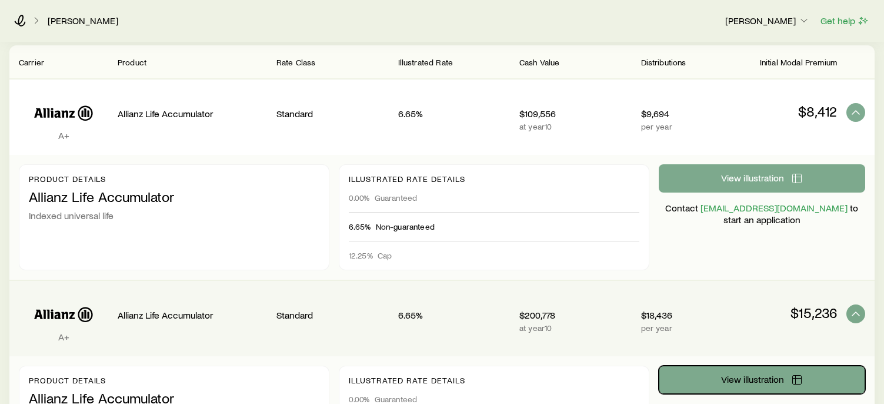
click at [774, 377] on span "View illustration" at bounding box center [752, 378] width 63 height 9
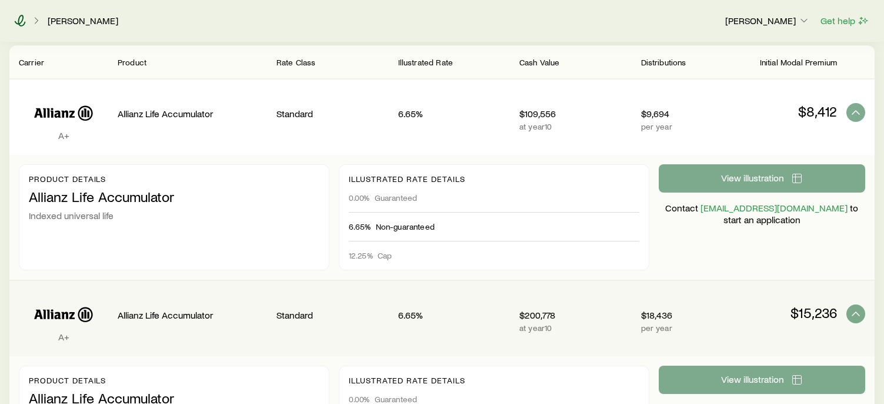
click at [25, 19] on icon at bounding box center [20, 21] width 12 height 12
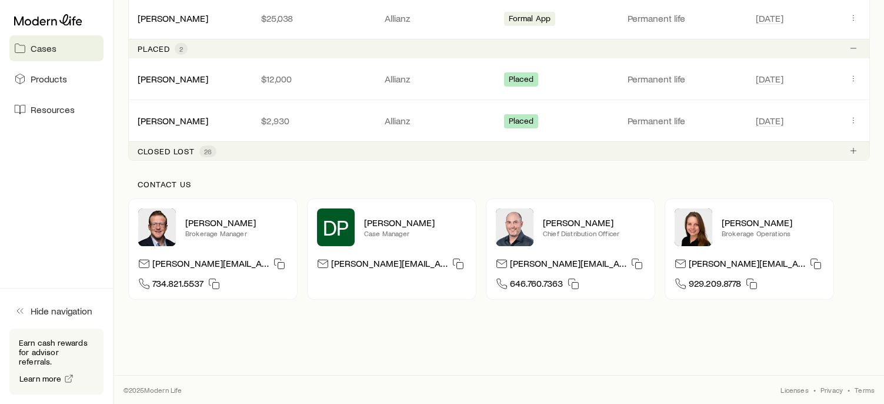
scroll to position [984, 0]
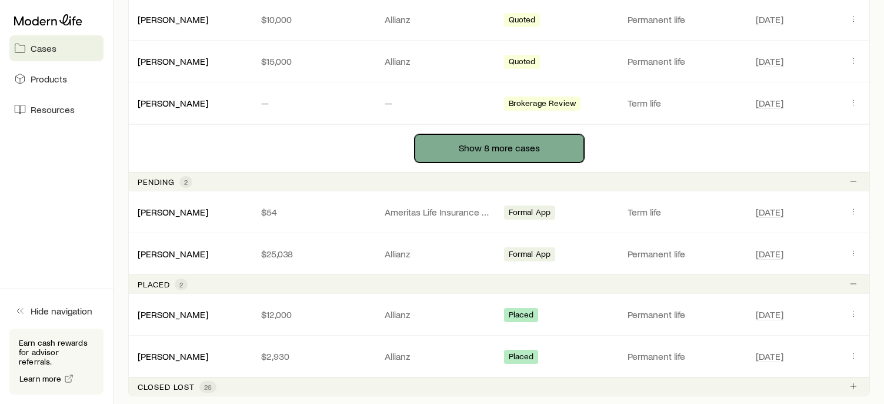
click at [498, 156] on button "Show 8 more cases" at bounding box center [499, 148] width 169 height 28
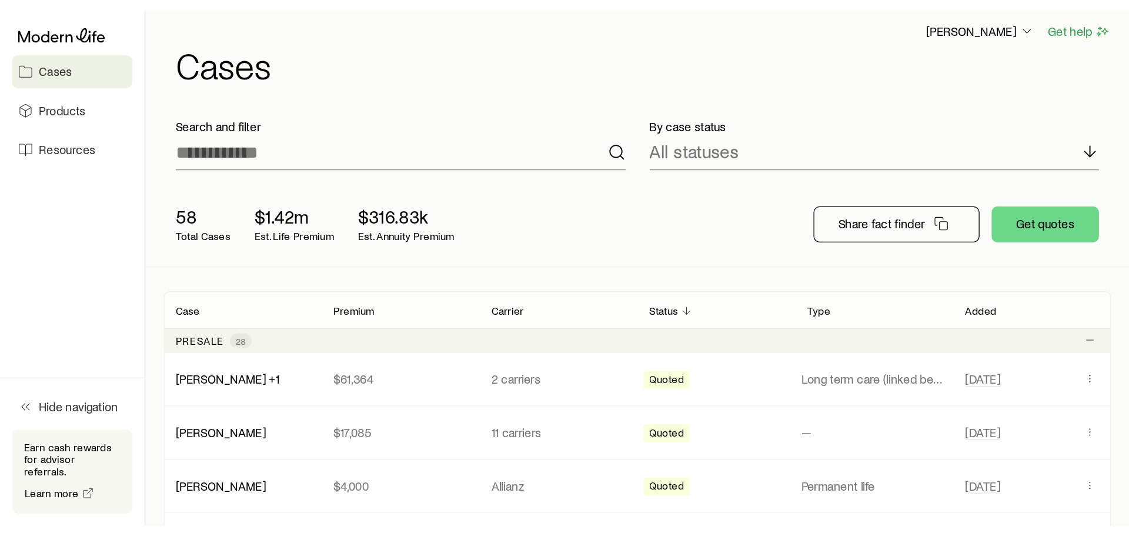
scroll to position [0, 0]
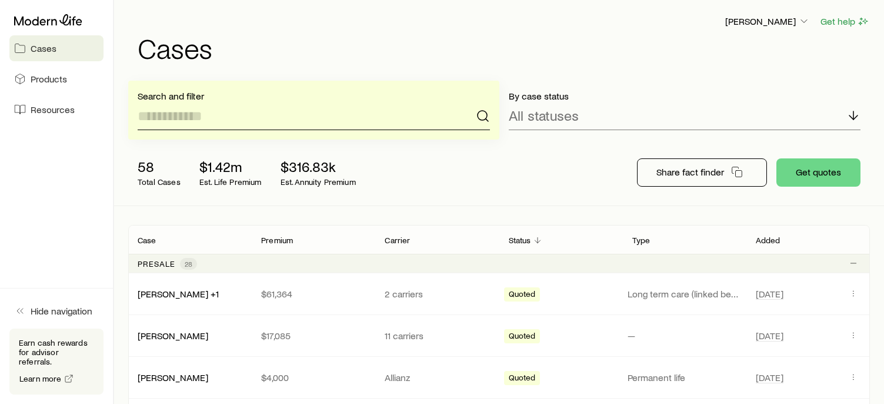
click at [308, 128] on input at bounding box center [314, 116] width 352 height 28
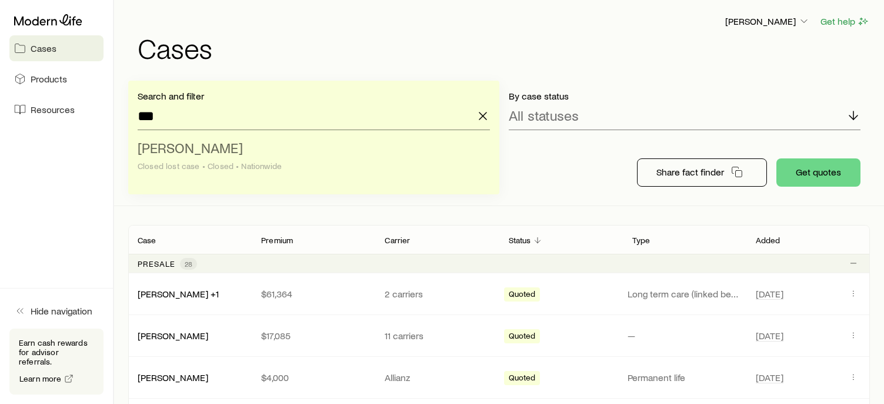
click at [185, 150] on span "[PERSON_NAME]" at bounding box center [190, 147] width 105 height 17
type input "**********"
